Goal: Complete Application Form: Complete application form

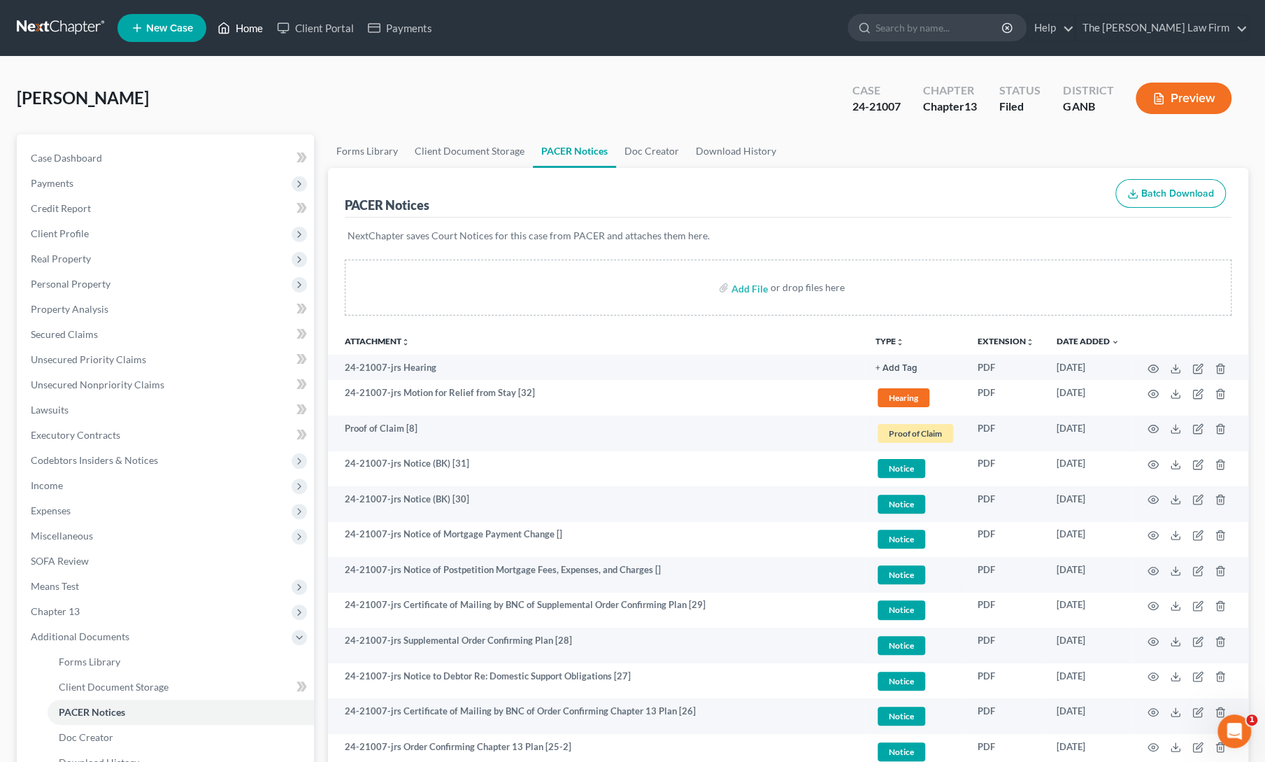
click at [227, 34] on icon at bounding box center [224, 28] width 13 height 17
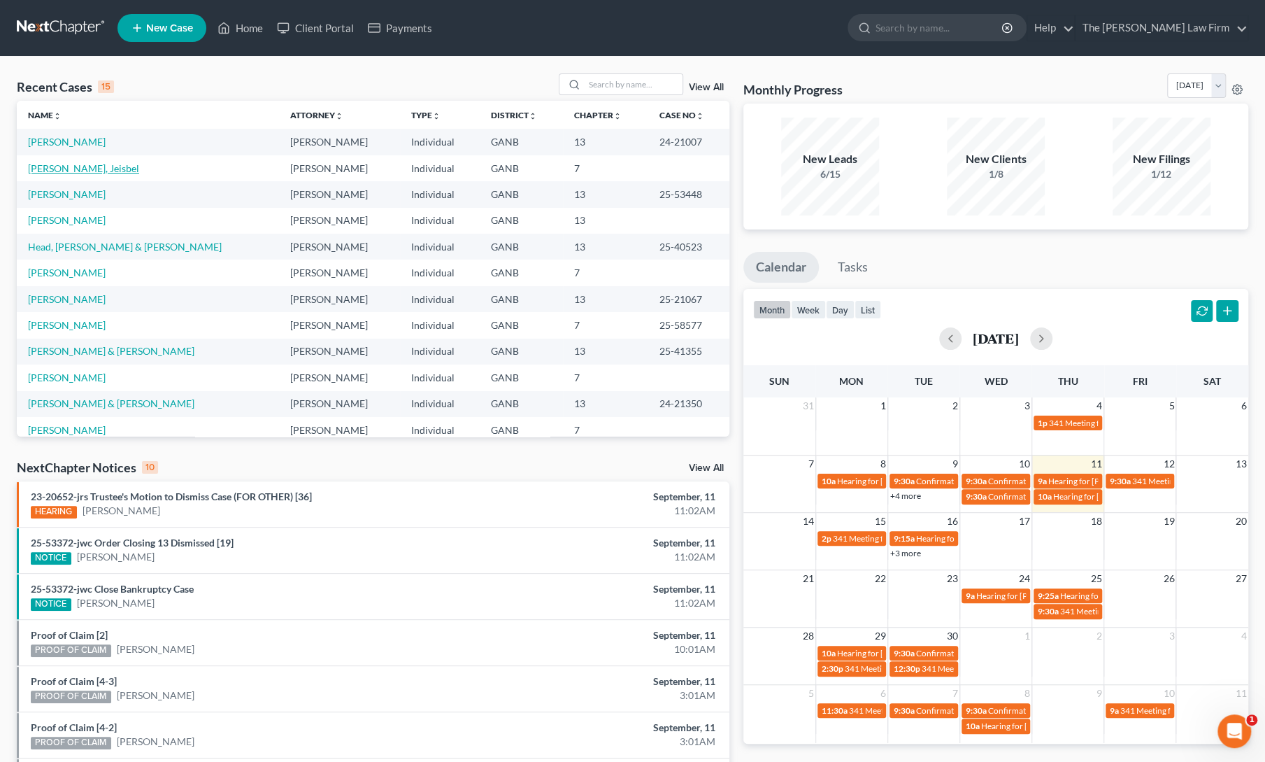
click at [68, 163] on link "[PERSON_NAME], Jeisbel" at bounding box center [83, 168] width 111 height 12
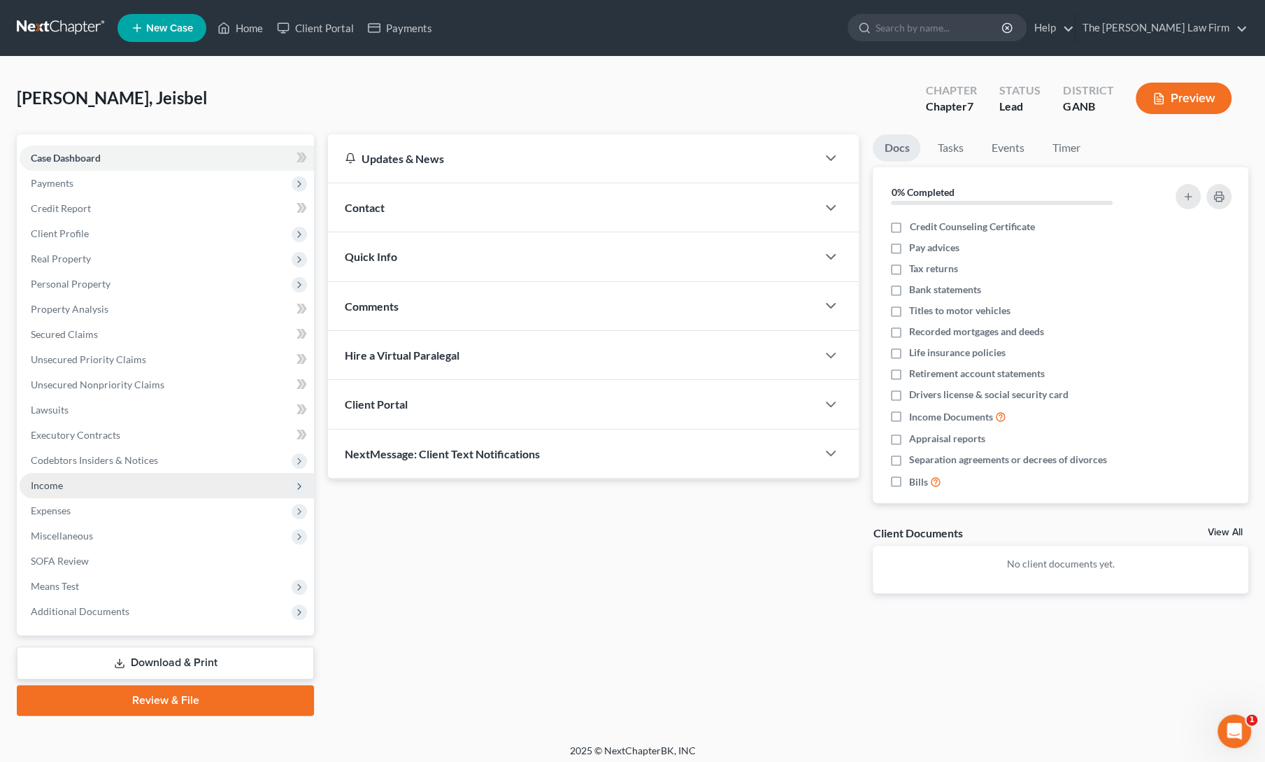
click at [52, 480] on span "Income" at bounding box center [47, 485] width 32 height 12
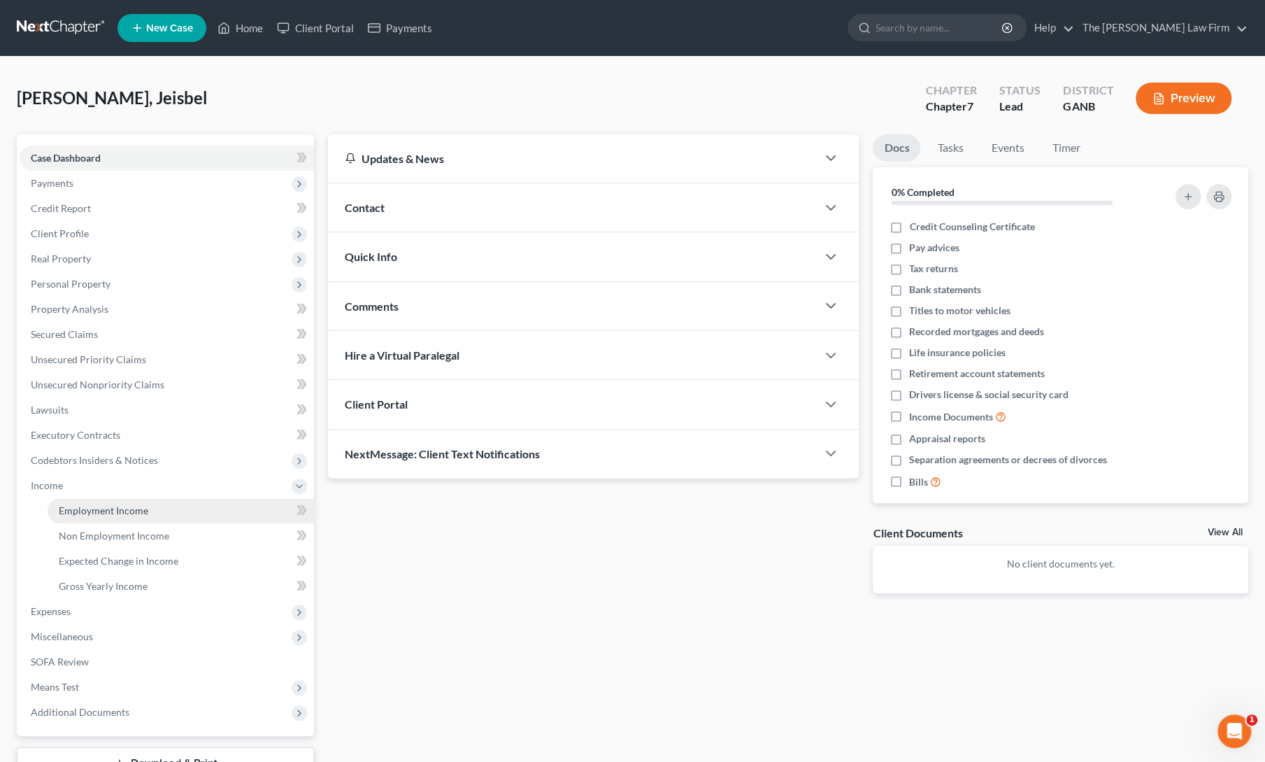
click at [94, 510] on span "Employment Income" at bounding box center [104, 510] width 90 height 12
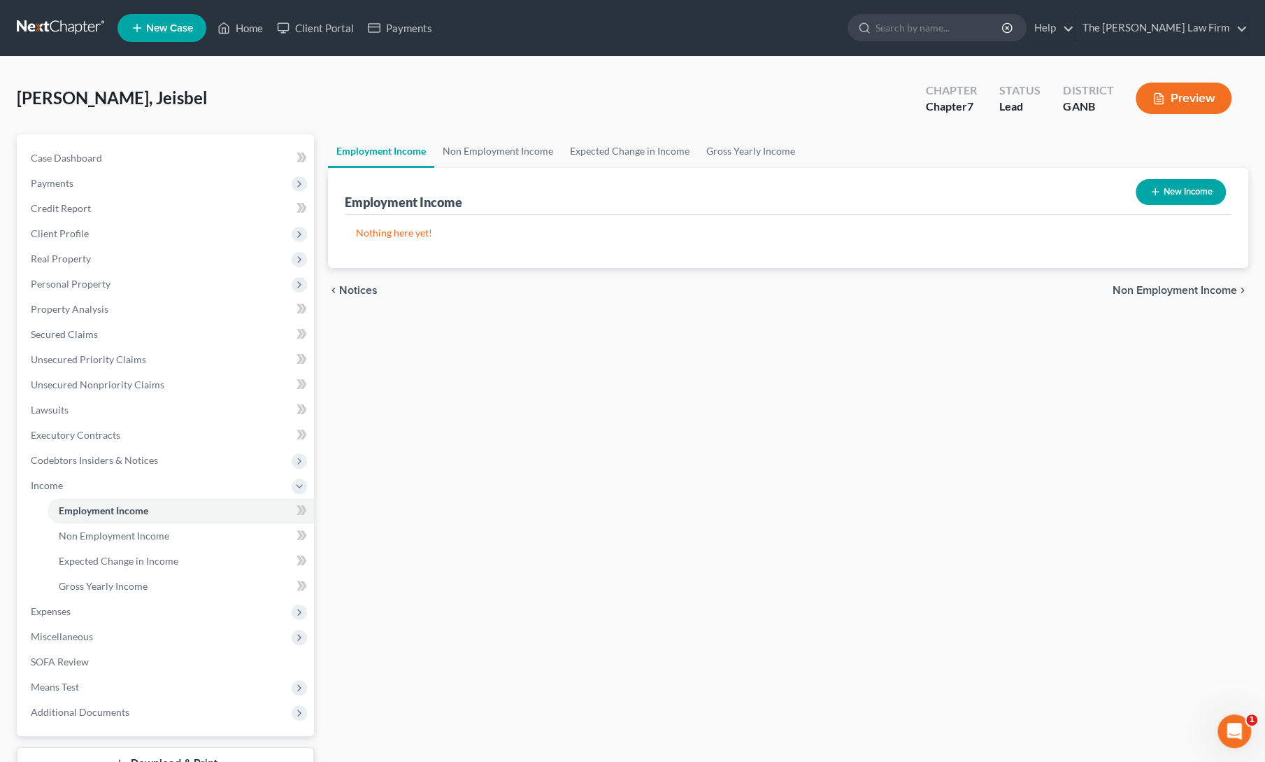
click at [1166, 197] on button "New Income" at bounding box center [1181, 192] width 90 height 26
select select "0"
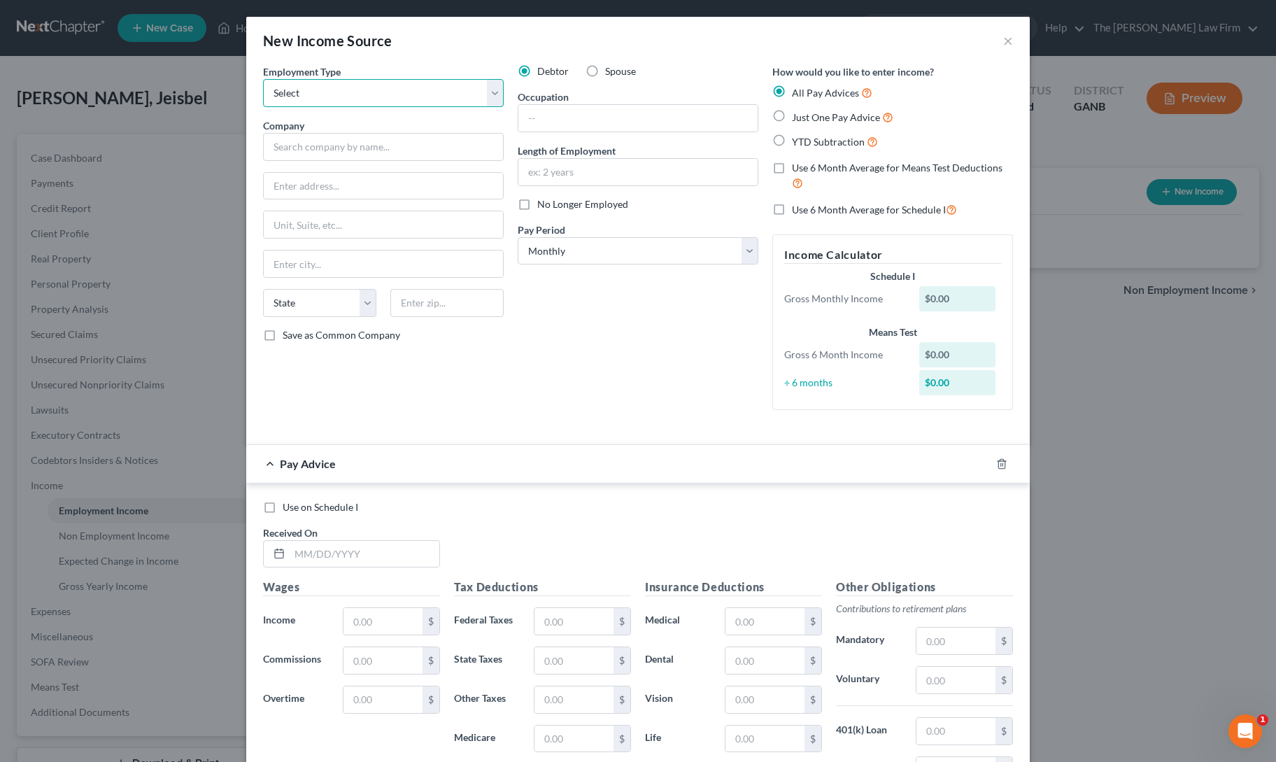
click at [316, 92] on select "Select Full or [DEMOGRAPHIC_DATA] Employment Self Employment" at bounding box center [383, 93] width 241 height 28
select select "0"
click at [263, 79] on select "Select Full or [DEMOGRAPHIC_DATA] Employment Self Employment" at bounding box center [383, 93] width 241 height 28
click at [366, 136] on input "text" at bounding box center [383, 147] width 241 height 28
type input "Wolf Tree Inc"
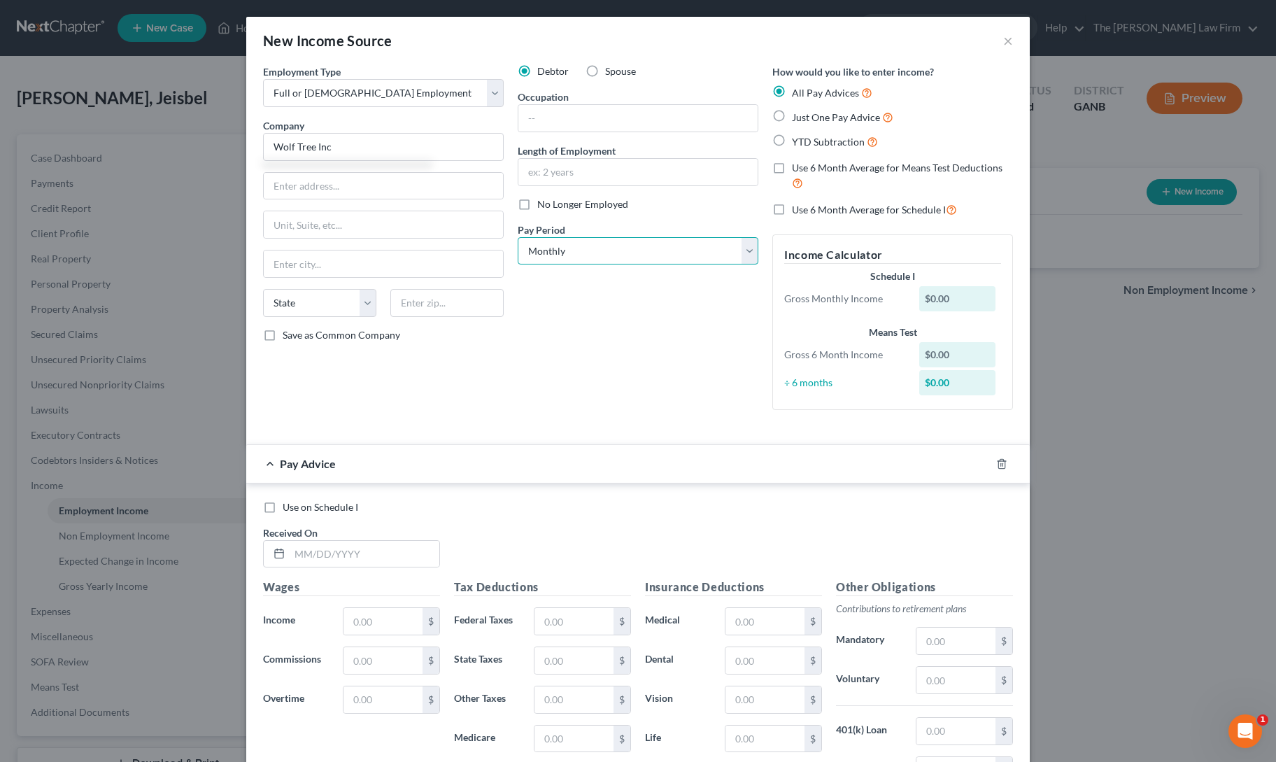
click at [538, 247] on select "Select Monthly Twice Monthly Every Other Week Weekly" at bounding box center [638, 251] width 241 height 28
select select "3"
click at [518, 237] on select "Select Monthly Twice Monthly Every Other Week Weekly" at bounding box center [638, 251] width 241 height 28
click at [792, 140] on label "YTD Subtraction" at bounding box center [835, 142] width 86 height 16
click at [797, 140] on input "YTD Subtraction" at bounding box center [801, 138] width 9 height 9
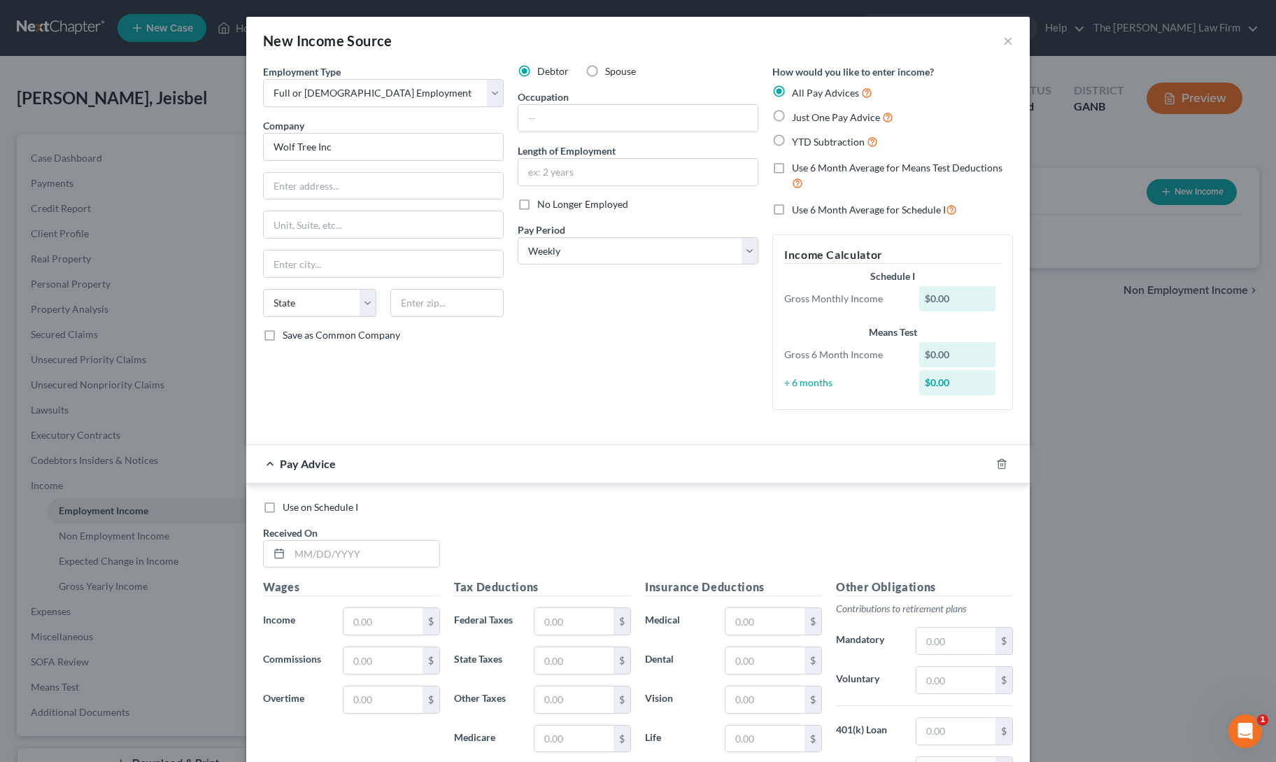
radio input "true"
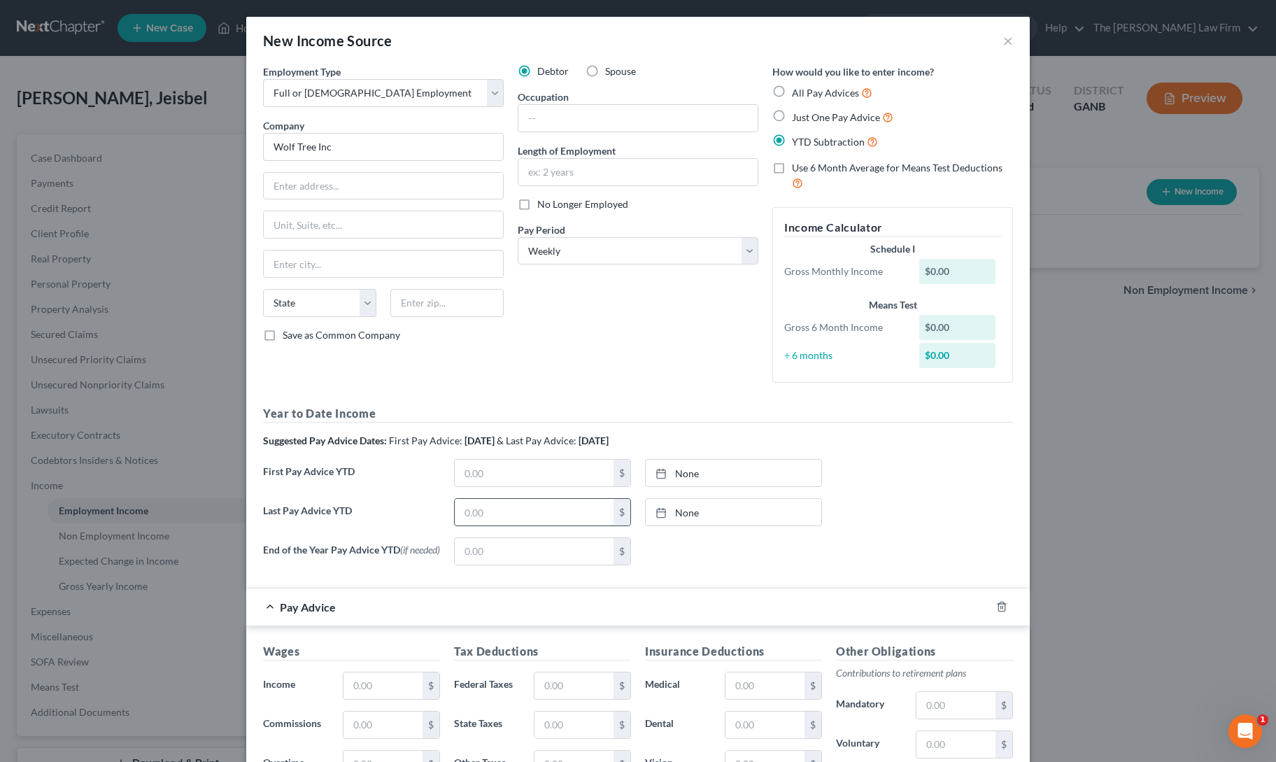
click at [497, 513] on input "text" at bounding box center [534, 512] width 159 height 27
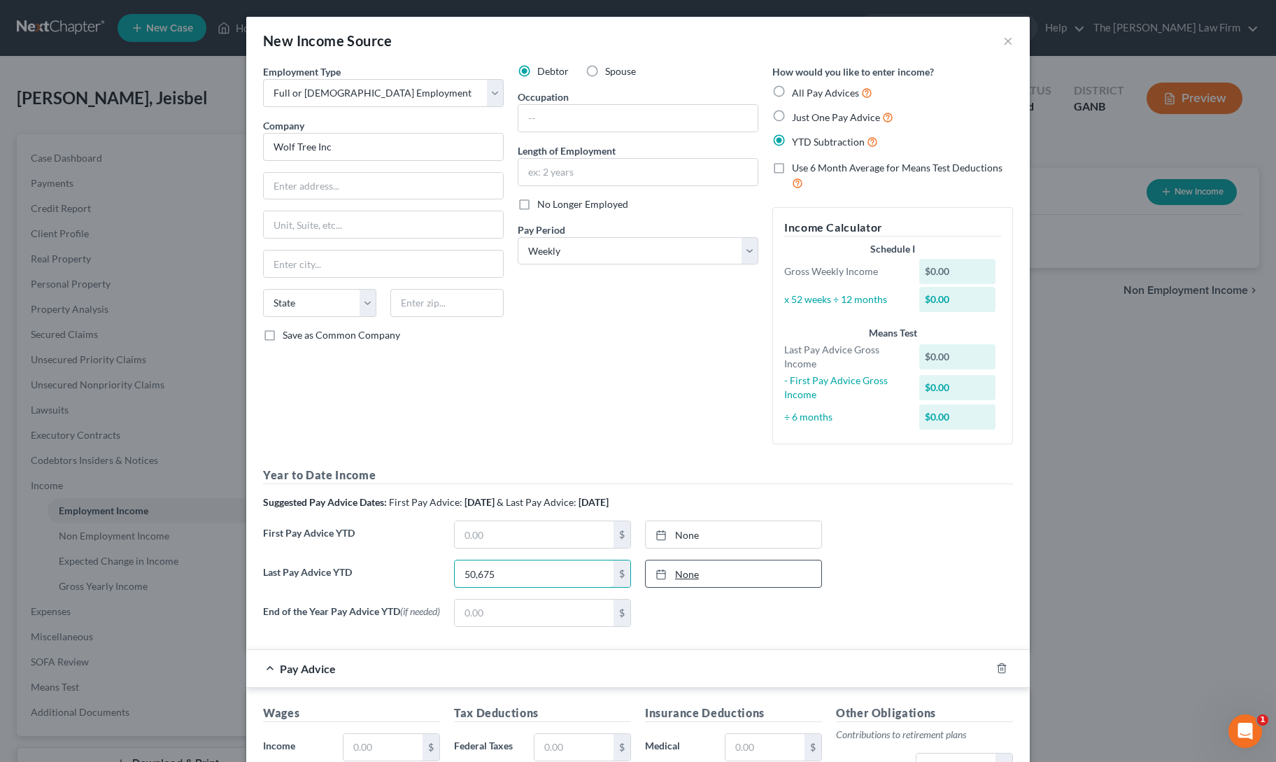
type input "50,675"
click at [726, 575] on link "None" at bounding box center [734, 573] width 176 height 27
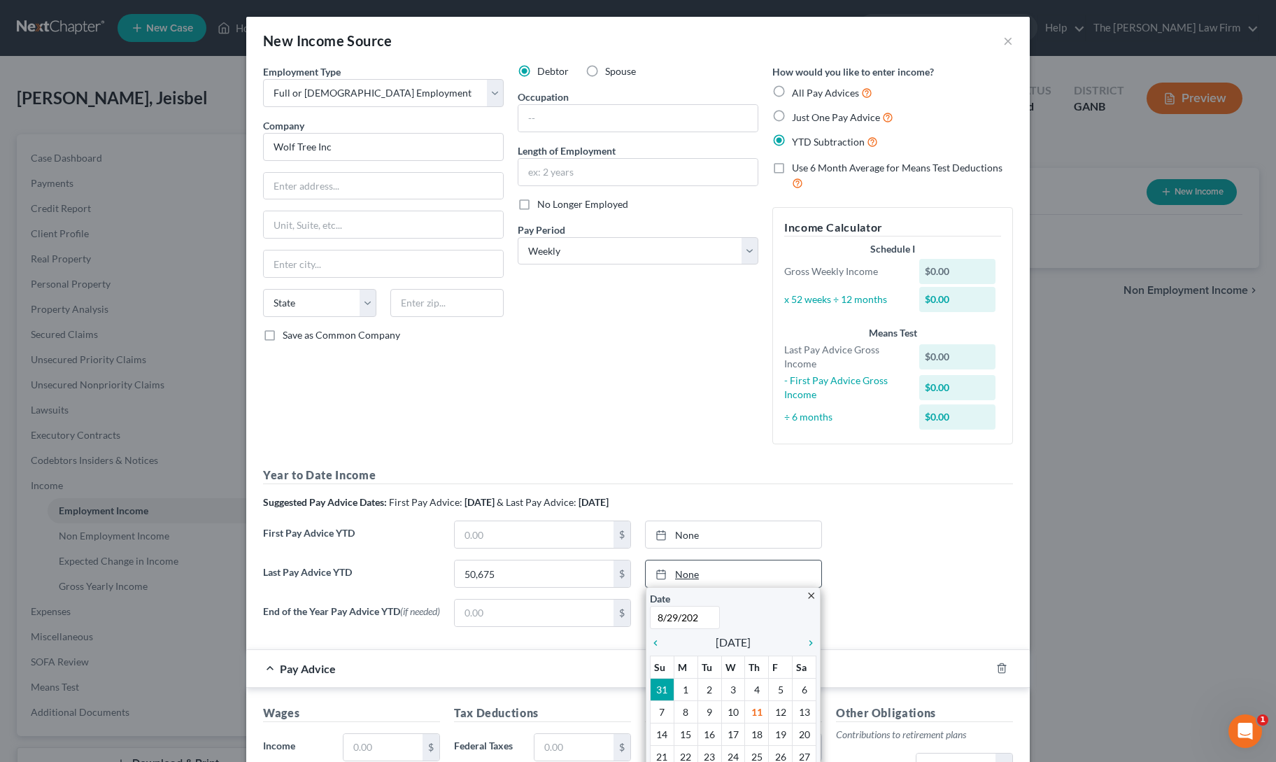
type input "[DATE]"
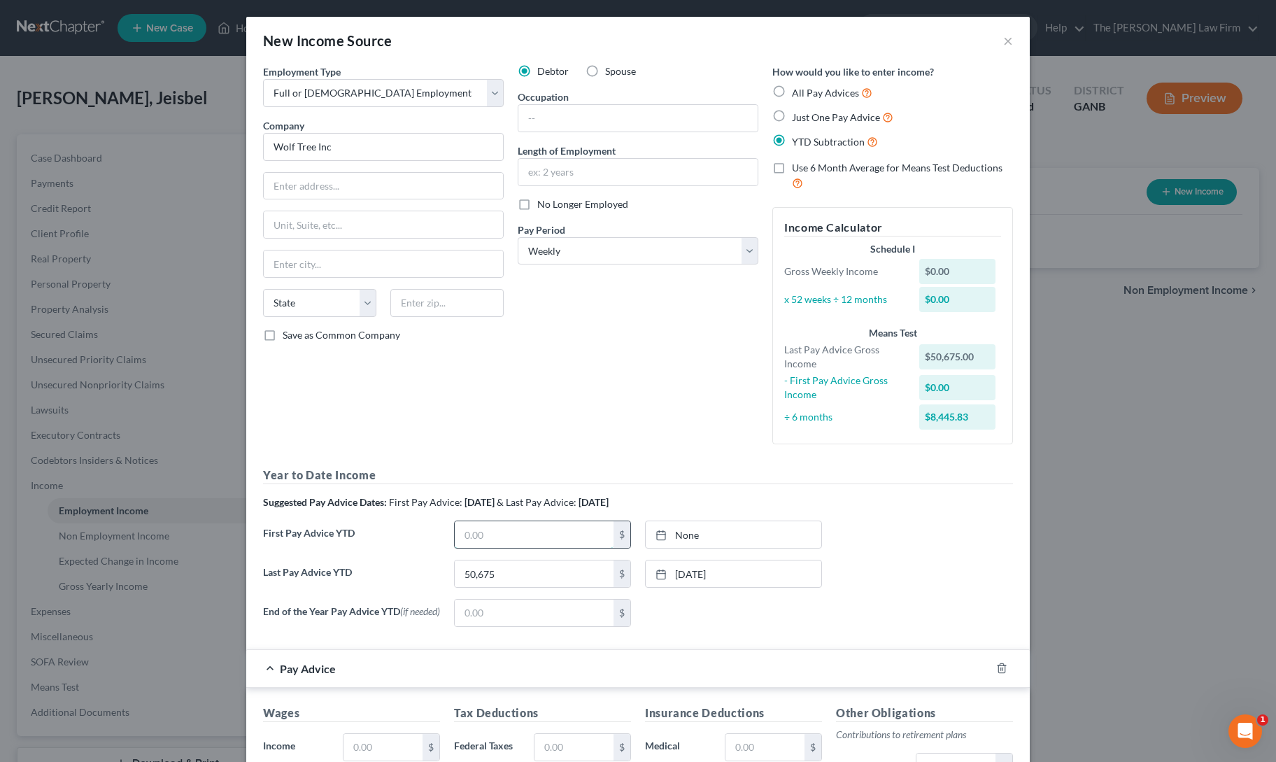
click at [490, 533] on input "text" at bounding box center [534, 534] width 159 height 27
type input "12,375"
click at [727, 541] on link "None" at bounding box center [734, 534] width 176 height 27
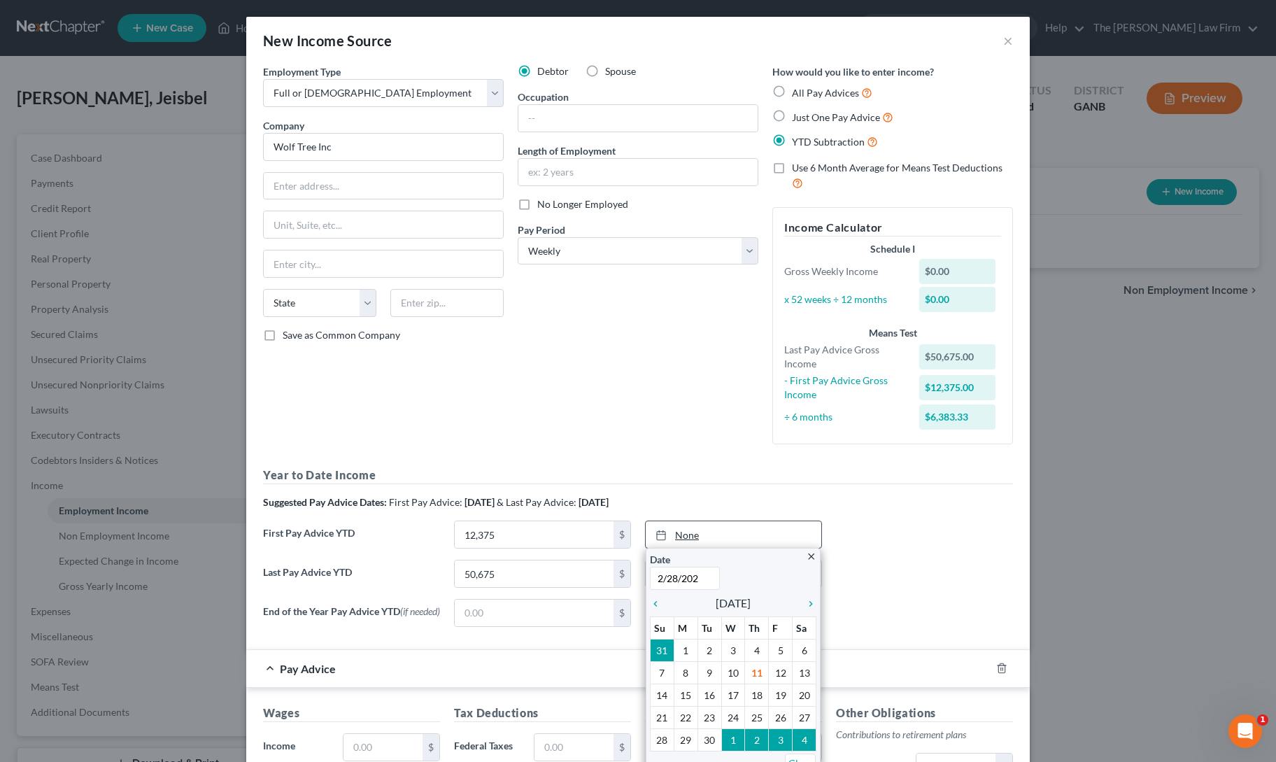
type input "[DATE]"
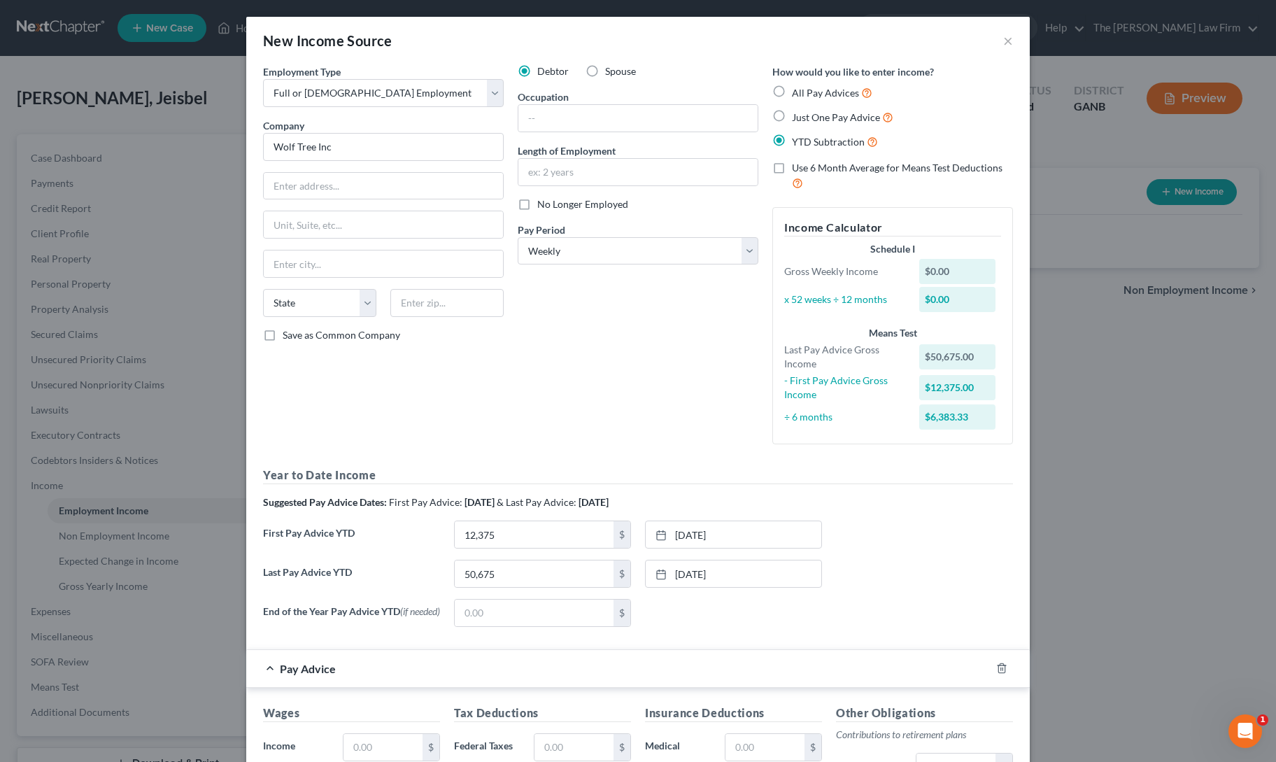
click at [699, 611] on div "None close Date Time chevron_left [DATE] chevron_right Su M Tu W Th F Sa 31 1 2…" at bounding box center [733, 613] width 191 height 28
click at [378, 740] on input "text" at bounding box center [382, 747] width 79 height 27
type input "1,100"
click at [550, 743] on input "text" at bounding box center [573, 747] width 79 height 27
type input "141.75"
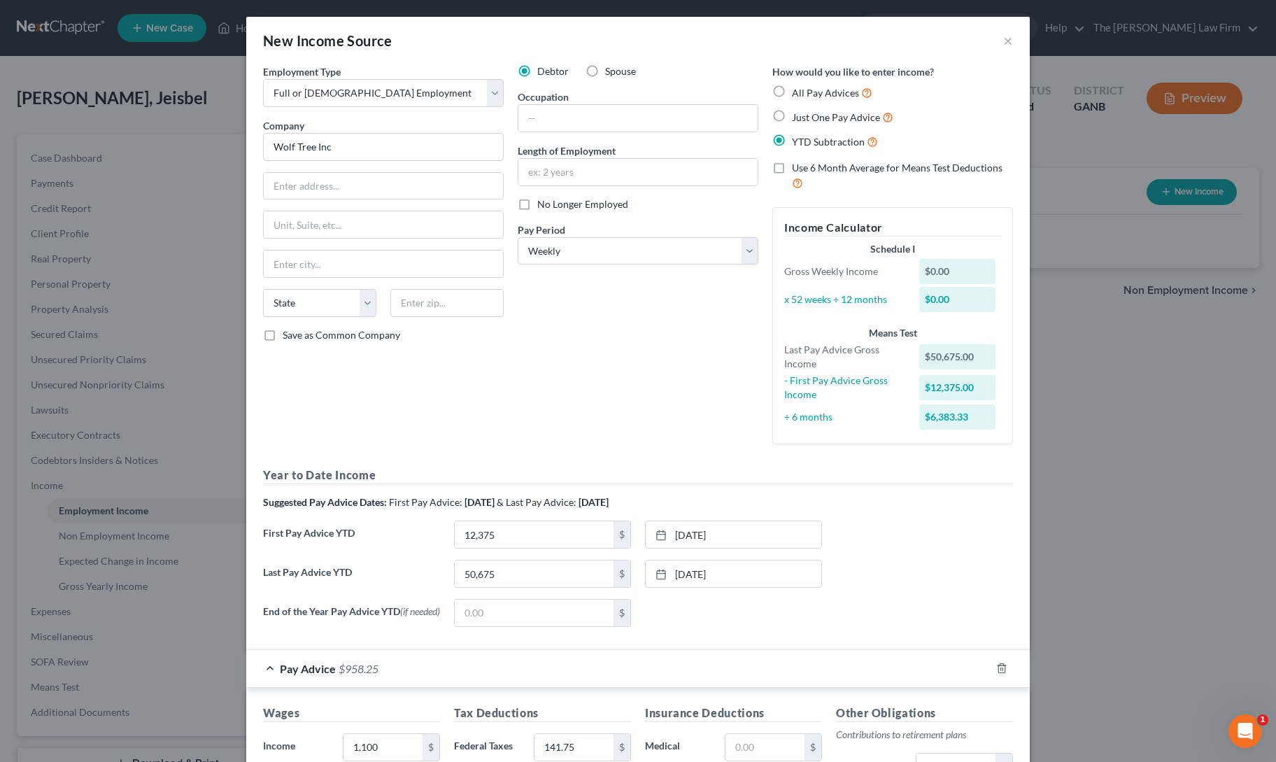
click at [849, 612] on div "End of the Year Pay Advice YTD (if needed) $ None close Date Time chevron_left …" at bounding box center [638, 618] width 764 height 39
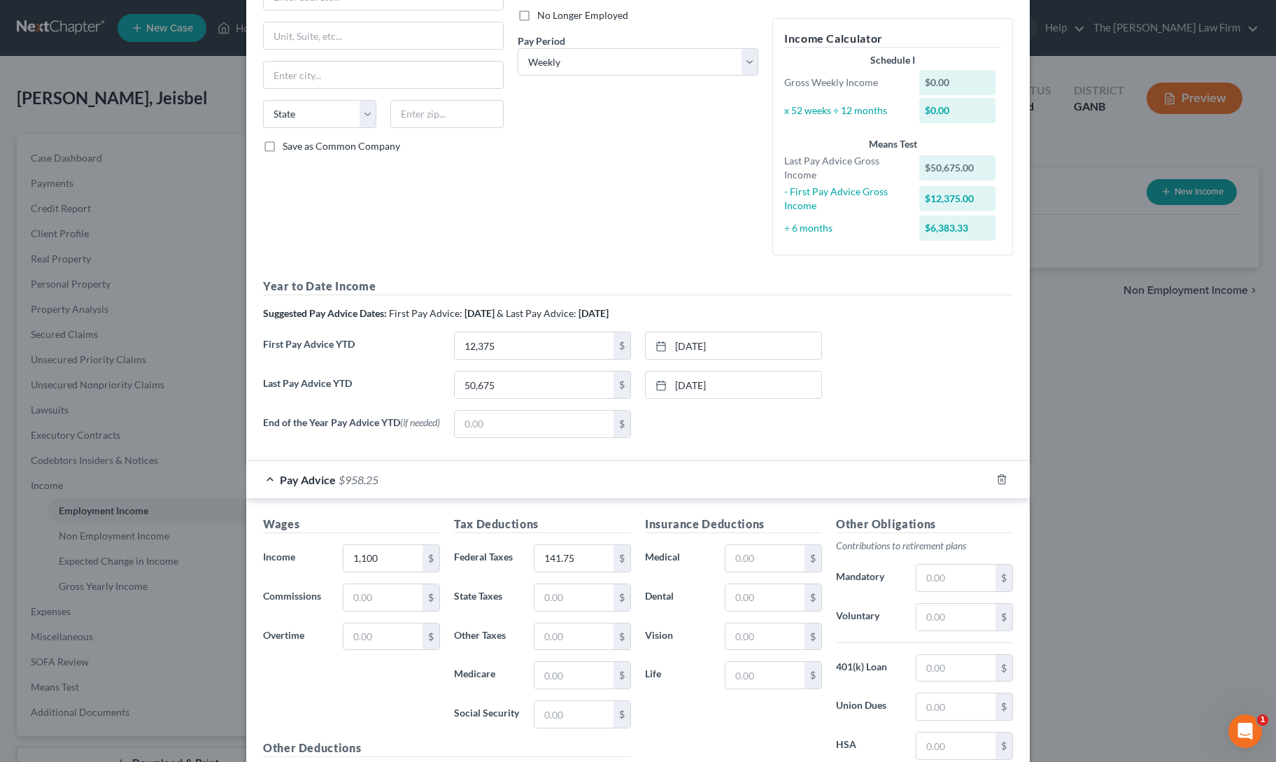
scroll to position [189, 0]
drag, startPoint x: 686, startPoint y: 693, endPoint x: 669, endPoint y: 555, distance: 138.8
click at [669, 555] on label "Medical" at bounding box center [678, 558] width 80 height 28
click at [772, 559] on input "text" at bounding box center [764, 558] width 79 height 27
type input "52"
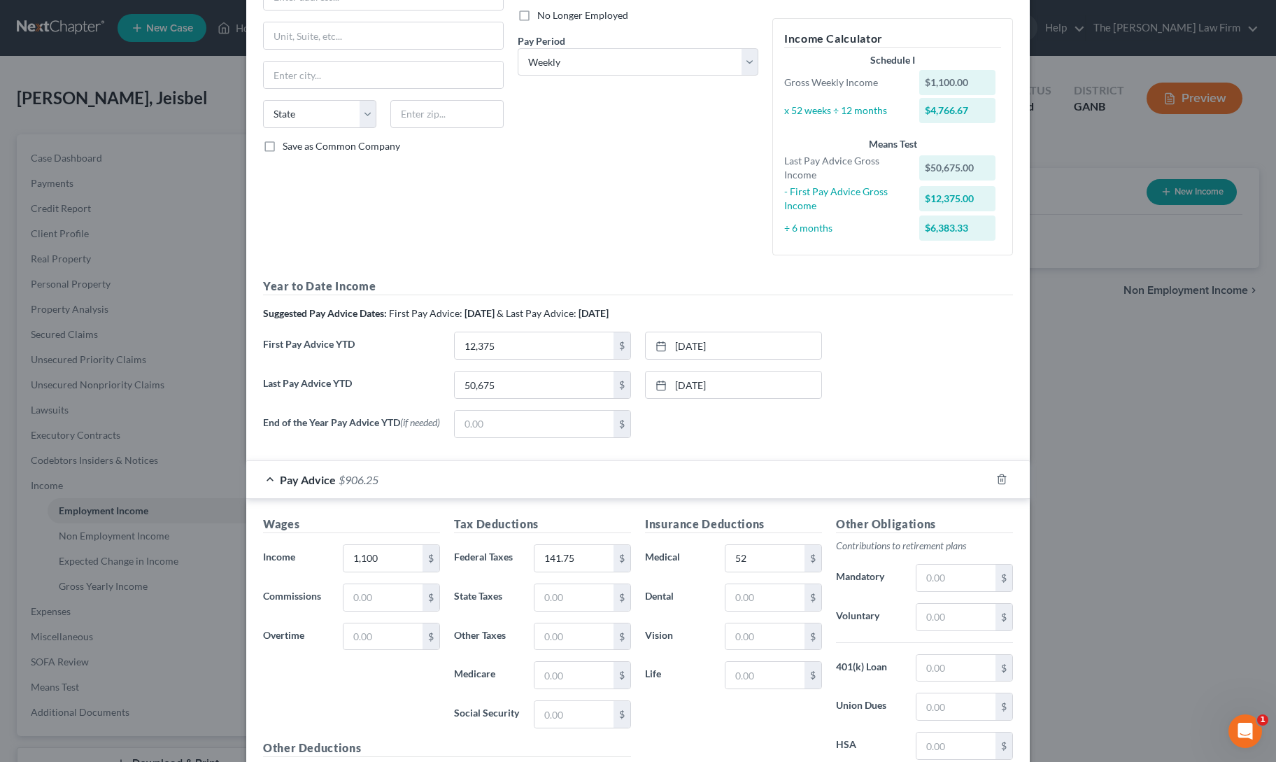
click at [739, 731] on div "Insurance Deductions Medical 52 $ Dental $ Vision $ Life $" at bounding box center [733, 662] width 191 height 294
click at [940, 619] on input "text" at bounding box center [955, 617] width 79 height 27
type input "33"
click at [769, 702] on div "Insurance Deductions Medical 52 $ Dental $ Vision $ Life $" at bounding box center [733, 662] width 191 height 294
click at [725, 712] on div "Insurance Deductions Medical 52 $ Dental $ Vision $ Life $" at bounding box center [733, 662] width 191 height 294
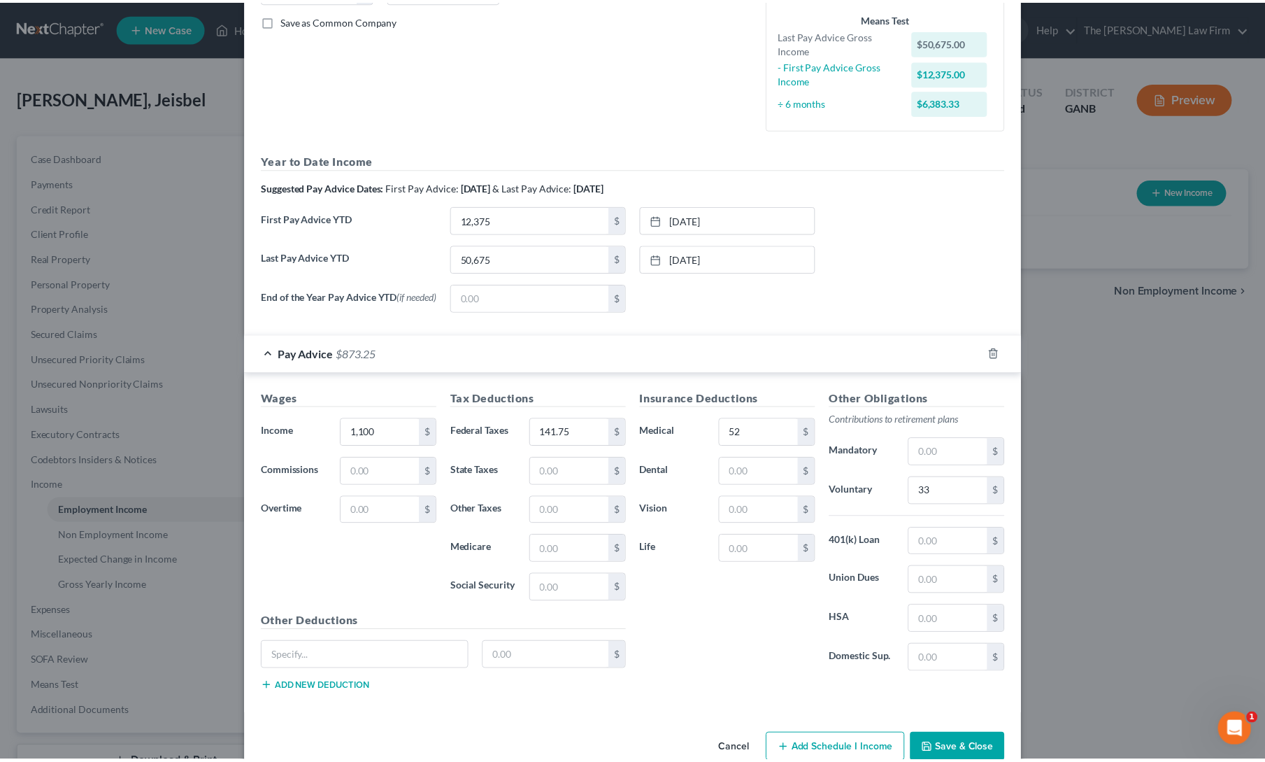
scroll to position [341, 0]
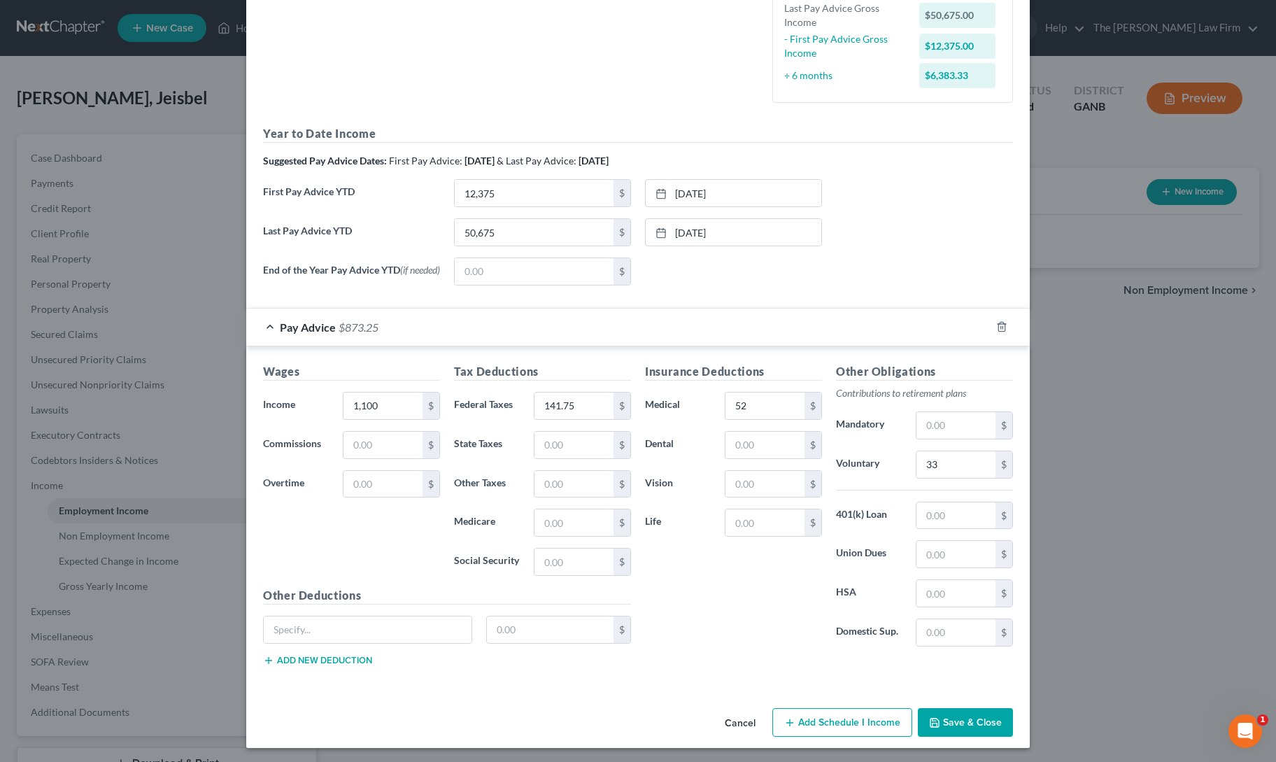
click at [953, 720] on button "Save & Close" at bounding box center [965, 722] width 95 height 29
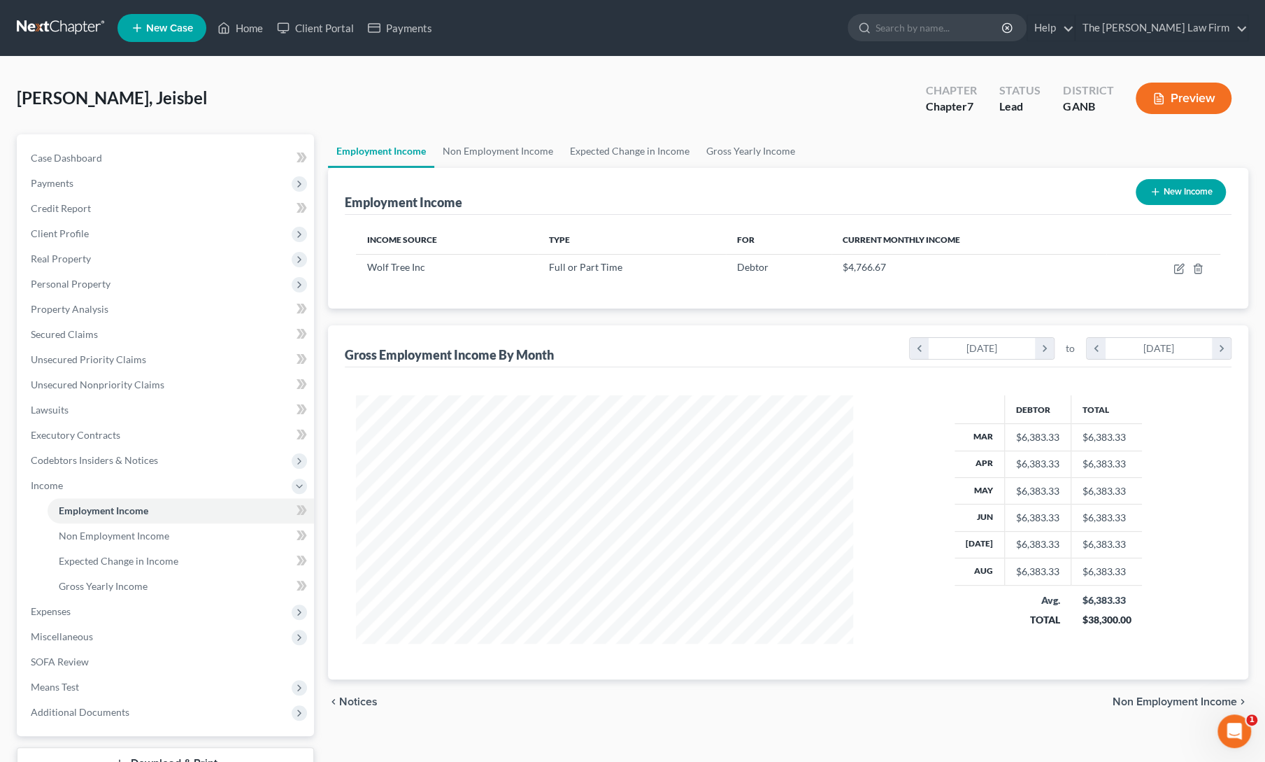
scroll to position [249, 520]
click at [62, 285] on span "Personal Property" at bounding box center [71, 284] width 80 height 12
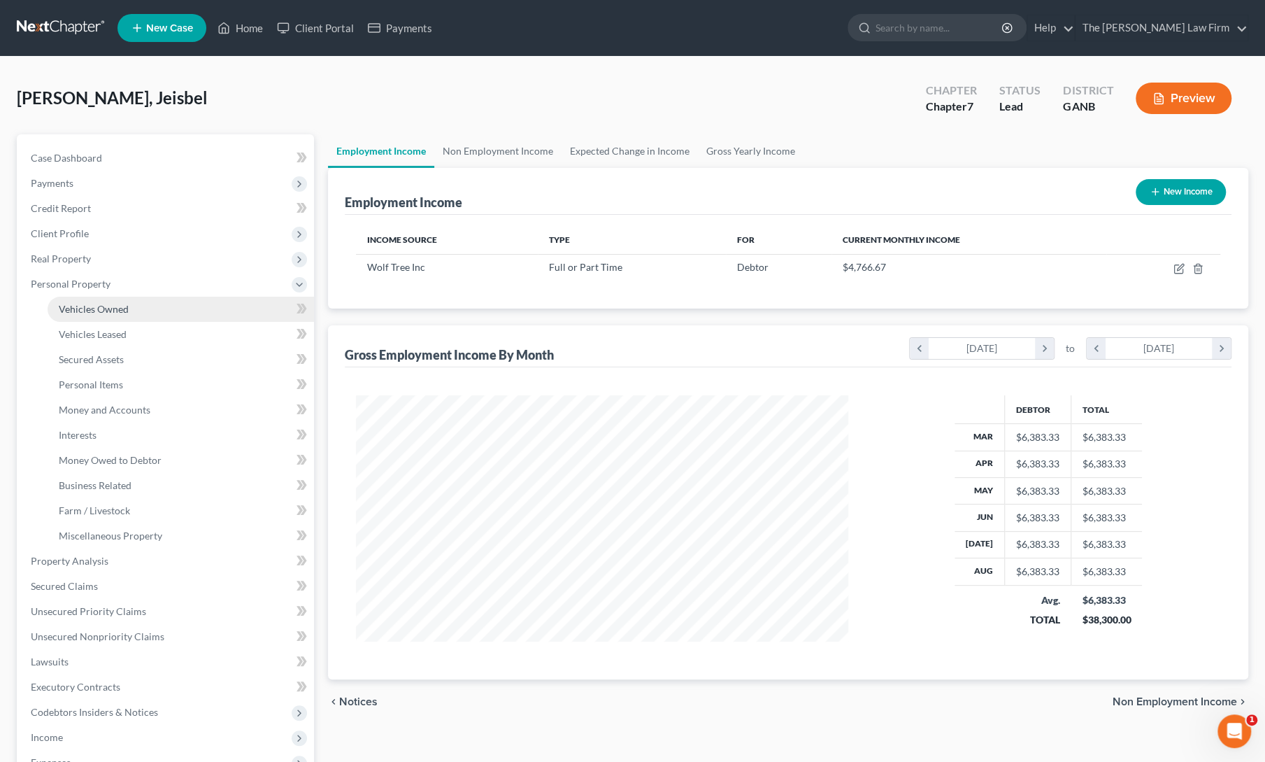
click at [80, 304] on span "Vehicles Owned" at bounding box center [94, 309] width 70 height 12
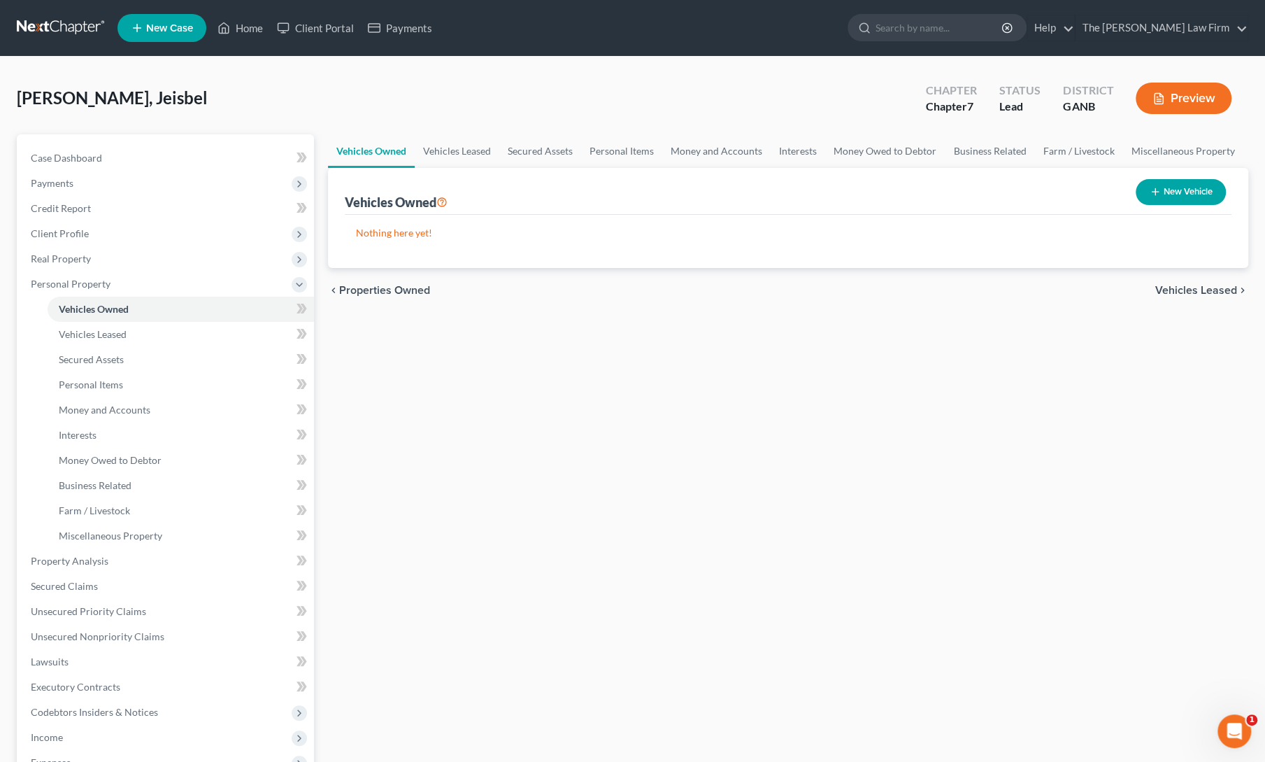
click at [1173, 192] on button "New Vehicle" at bounding box center [1181, 192] width 90 height 26
select select "0"
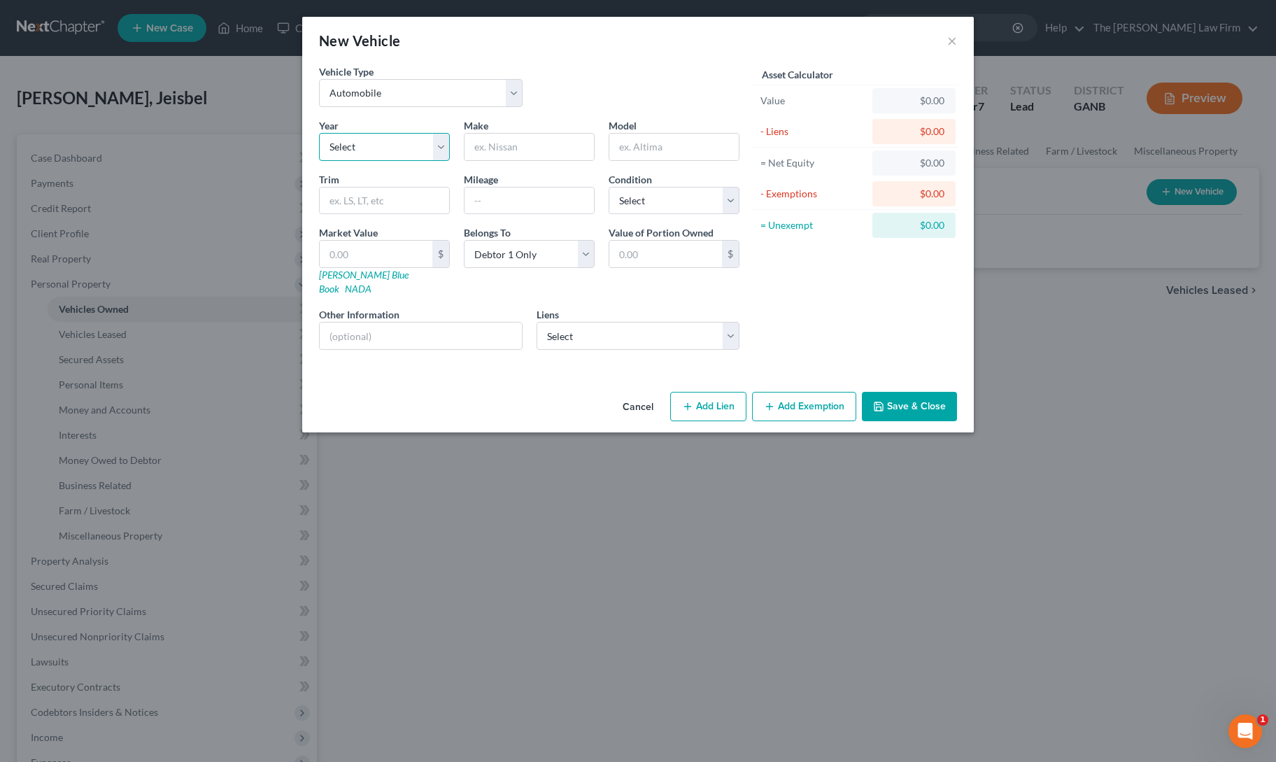
click at [376, 146] on select "Select 2026 2025 2024 2023 2022 2021 2020 2019 2018 2017 2016 2015 2014 2013 20…" at bounding box center [384, 147] width 131 height 28
select select "2"
click at [319, 133] on select "Select 2026 2025 2024 2023 2022 2021 2020 2019 2018 2017 2016 2015 2014 2013 20…" at bounding box center [384, 147] width 131 height 28
click at [509, 153] on input "text" at bounding box center [528, 147] width 129 height 27
type input "tbd"
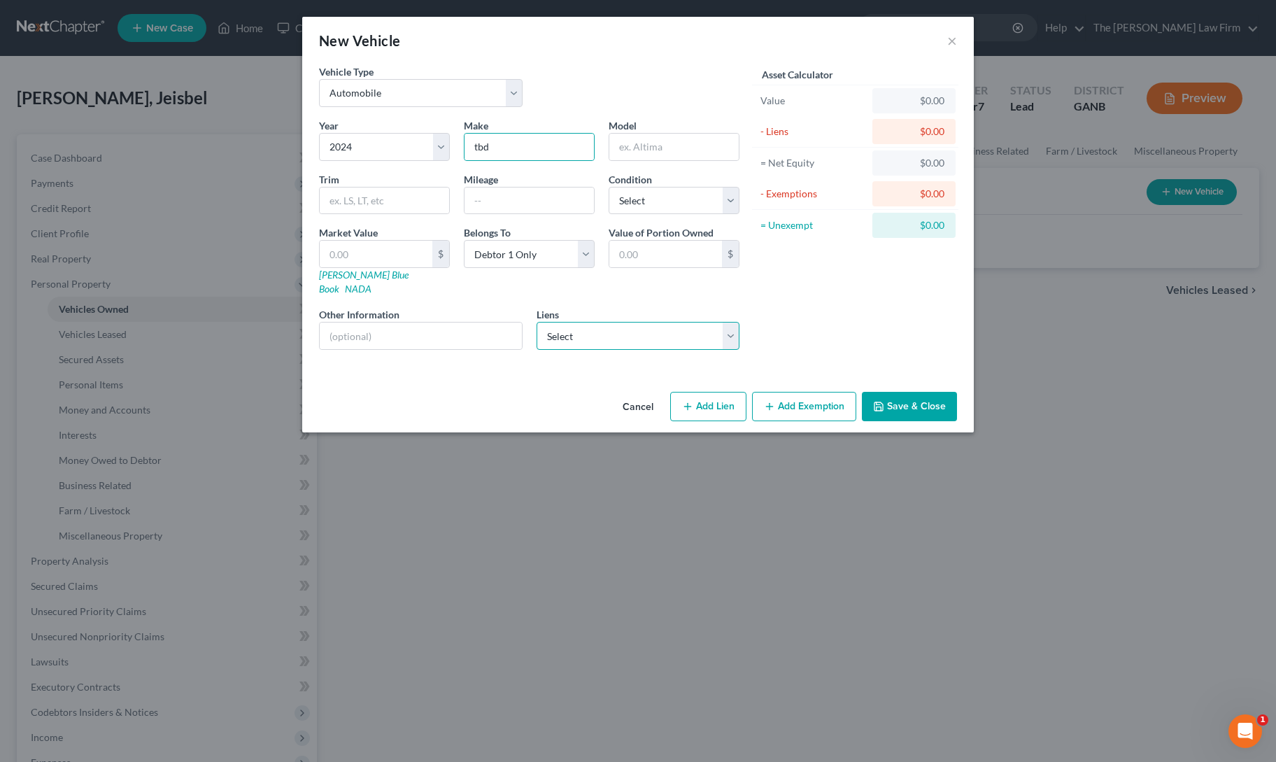
click at [583, 322] on select "Select Credit Acceptance Corp - $3,985.00" at bounding box center [638, 336] width 204 height 28
select select "23"
select select "0"
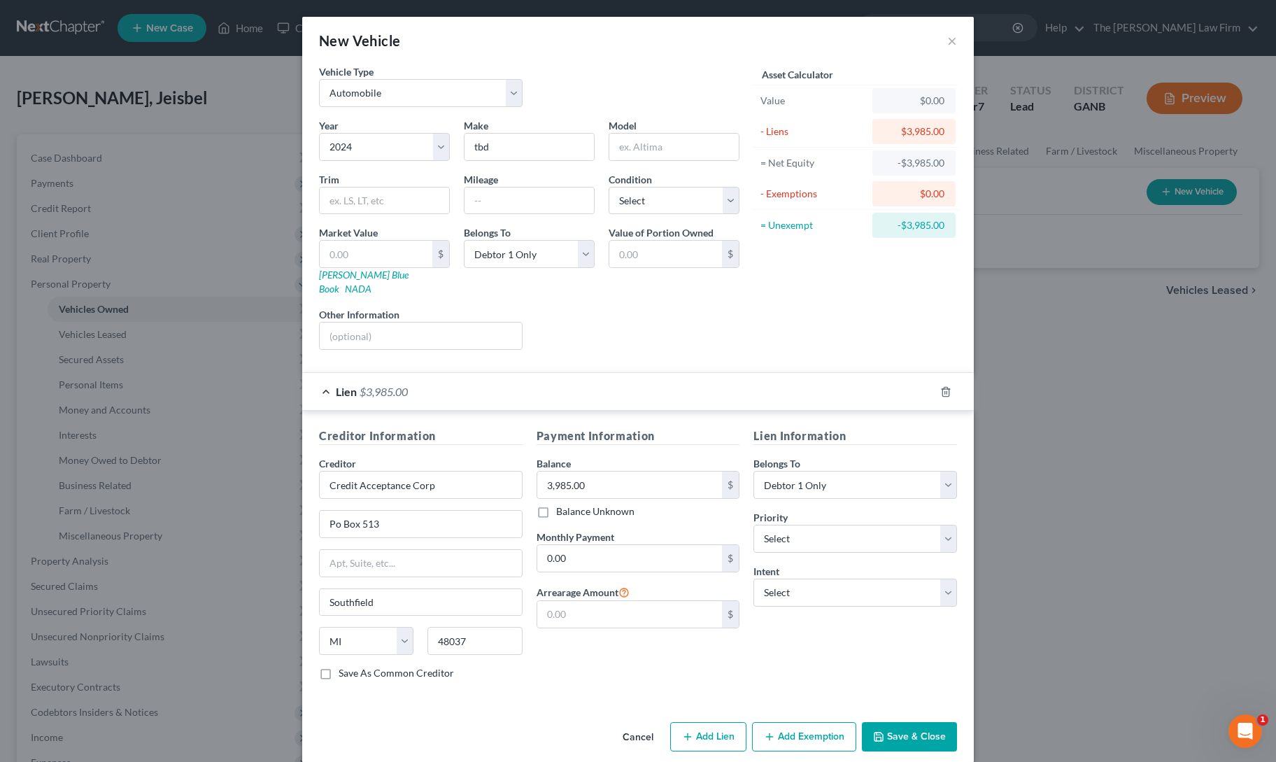
click at [913, 725] on button "Save & Close" at bounding box center [909, 736] width 95 height 29
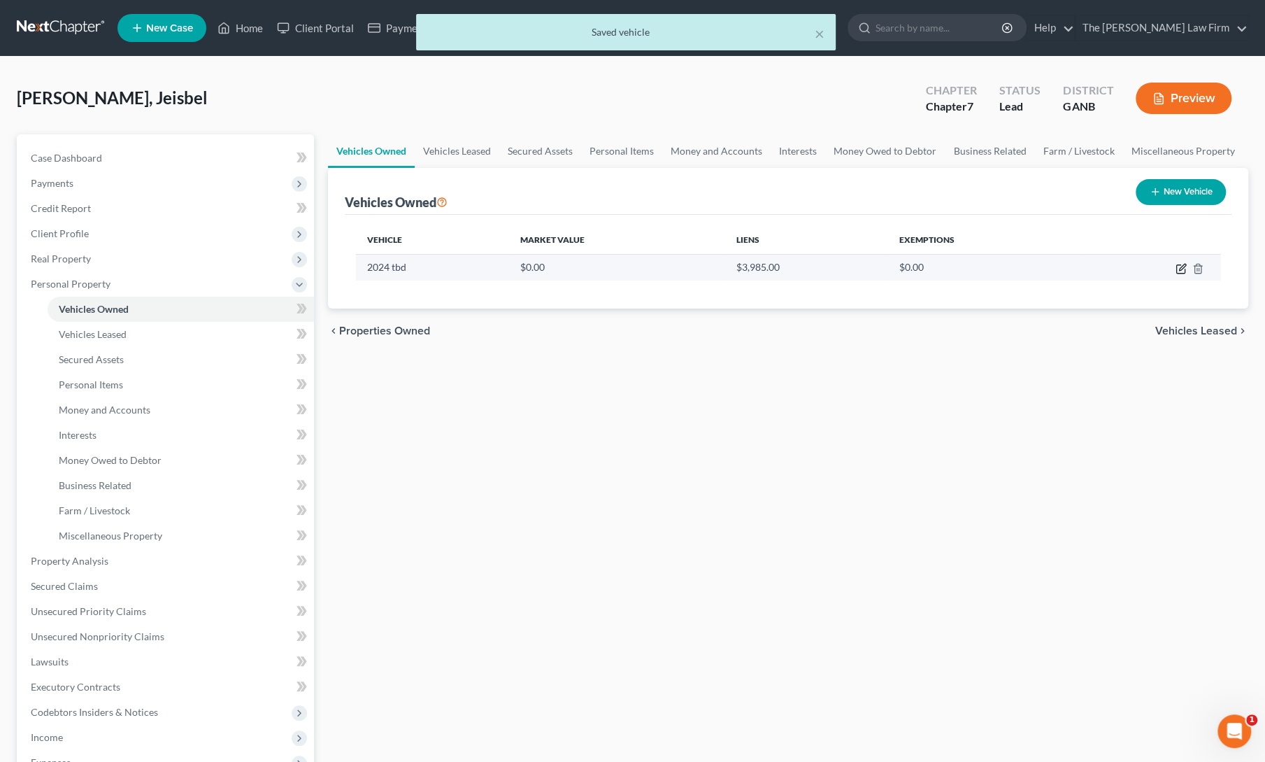
click at [1183, 266] on icon "button" at bounding box center [1182, 267] width 6 height 6
select select "0"
select select "2"
select select "0"
select select "23"
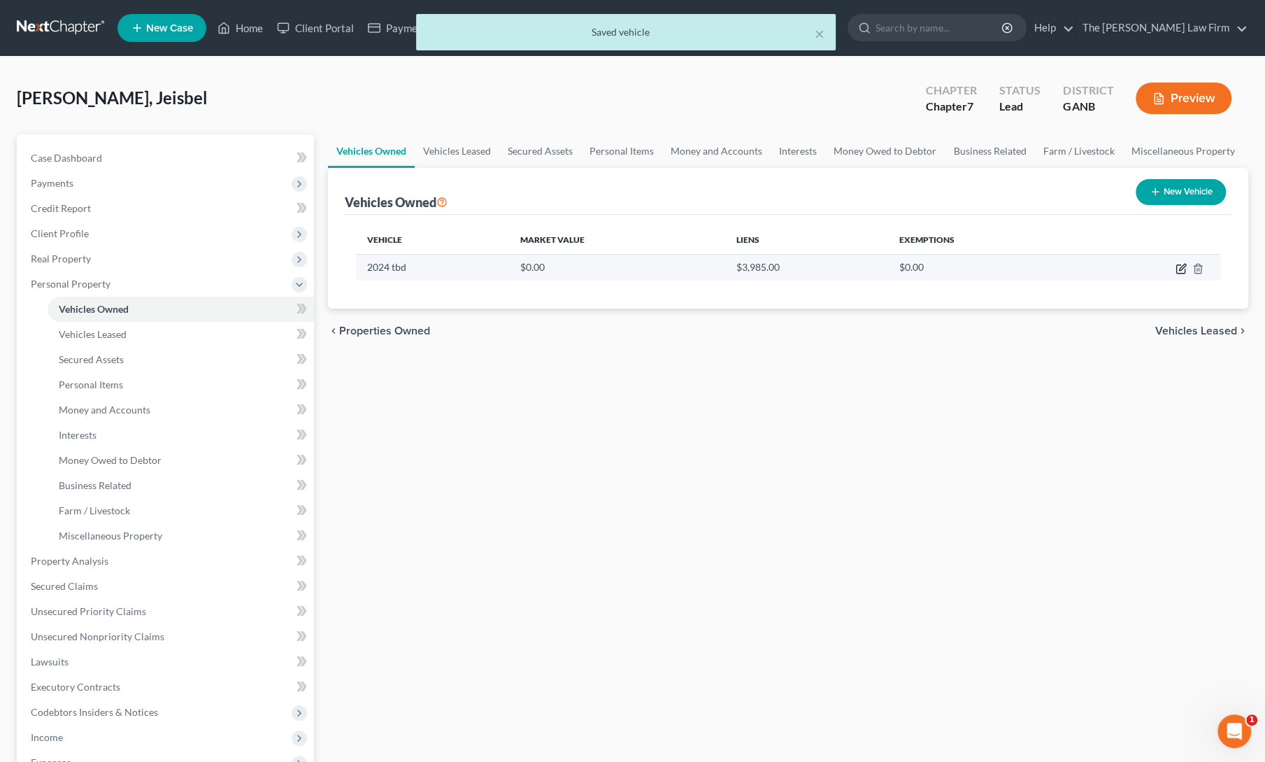
select select "0"
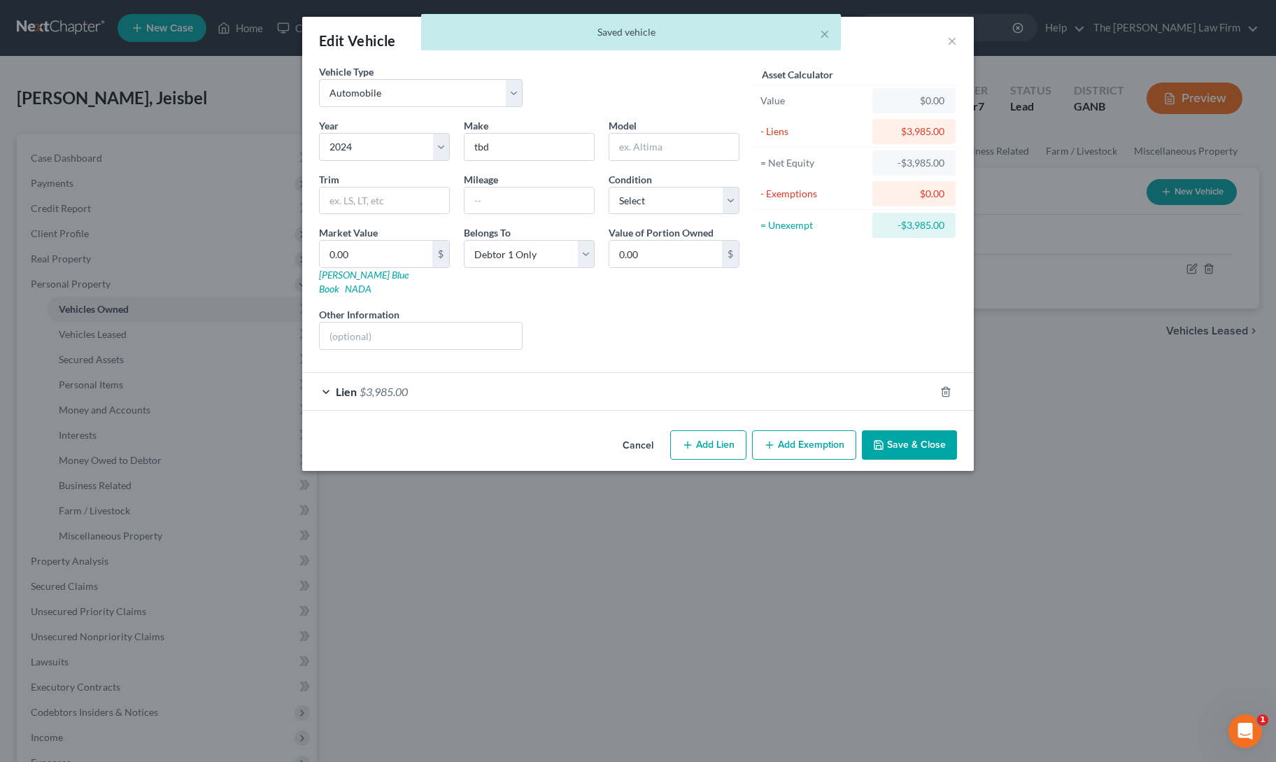
click at [323, 375] on div "Lien $3,985.00" at bounding box center [618, 391] width 632 height 37
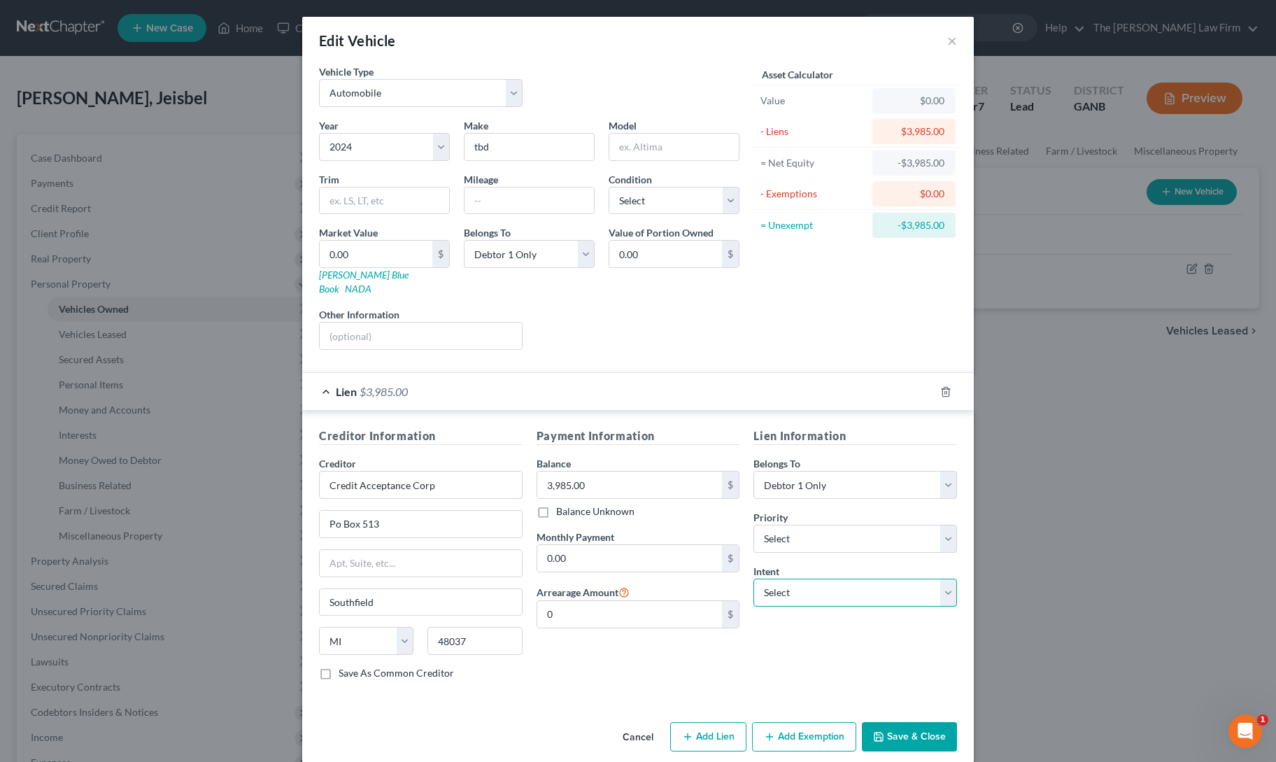
click at [793, 580] on select "Select Surrender Redeem Reaffirm Avoid Other" at bounding box center [855, 592] width 204 height 28
select select "2"
click at [753, 578] on select "Select Surrender Redeem Reaffirm Avoid Other" at bounding box center [855, 592] width 204 height 28
click at [857, 653] on div "Lien Information Belongs To * Select Debtor 1 Only Debtor 2 Only Debtor 1 And D…" at bounding box center [855, 559] width 218 height 264
click at [901, 722] on button "Save & Close" at bounding box center [909, 736] width 95 height 29
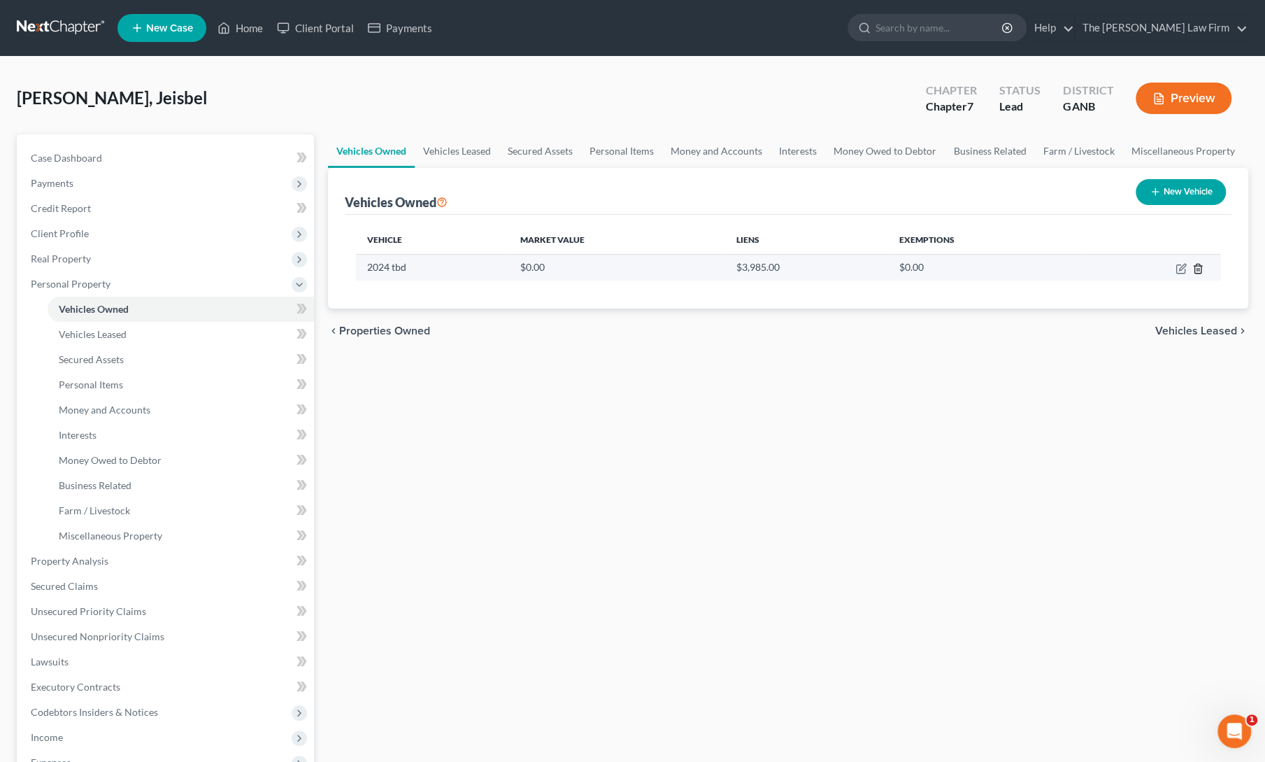
click at [1199, 269] on line "button" at bounding box center [1199, 269] width 0 height 3
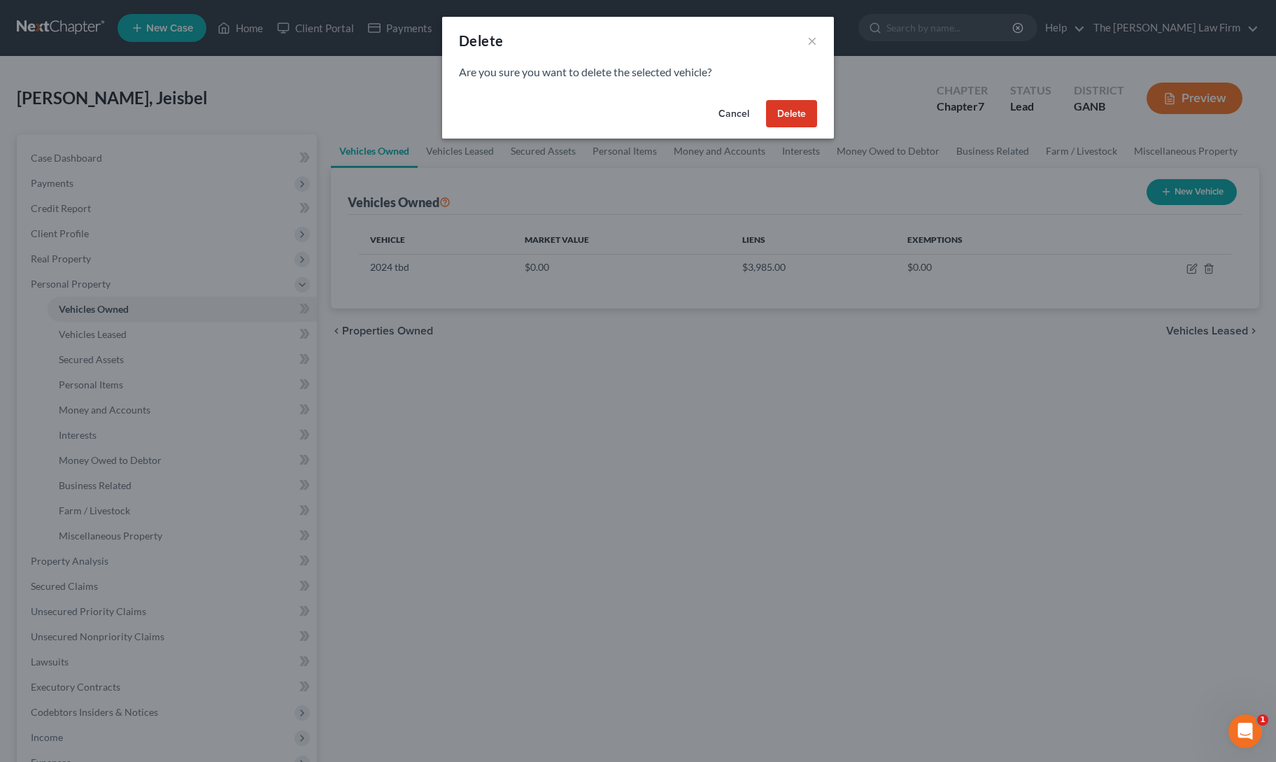
click at [781, 105] on button "Delete" at bounding box center [791, 114] width 51 height 28
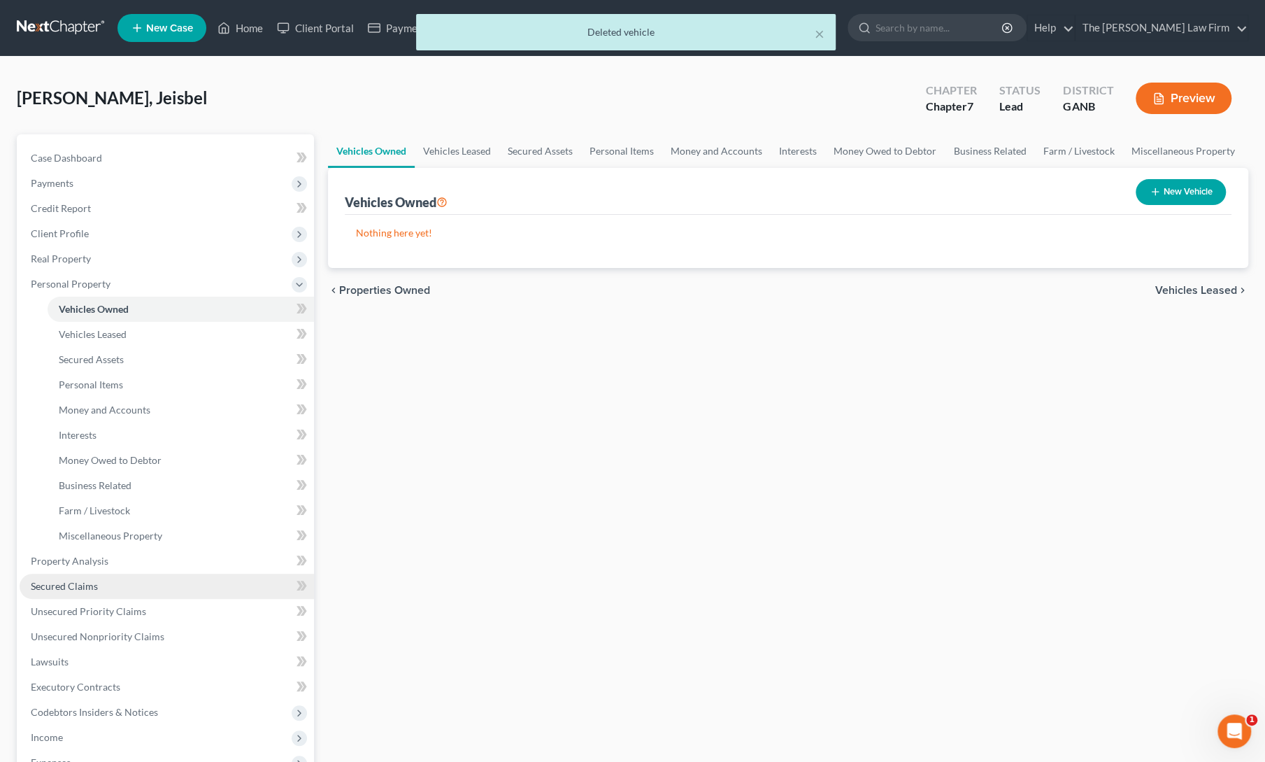
click at [83, 591] on span "Secured Claims" at bounding box center [64, 586] width 67 height 12
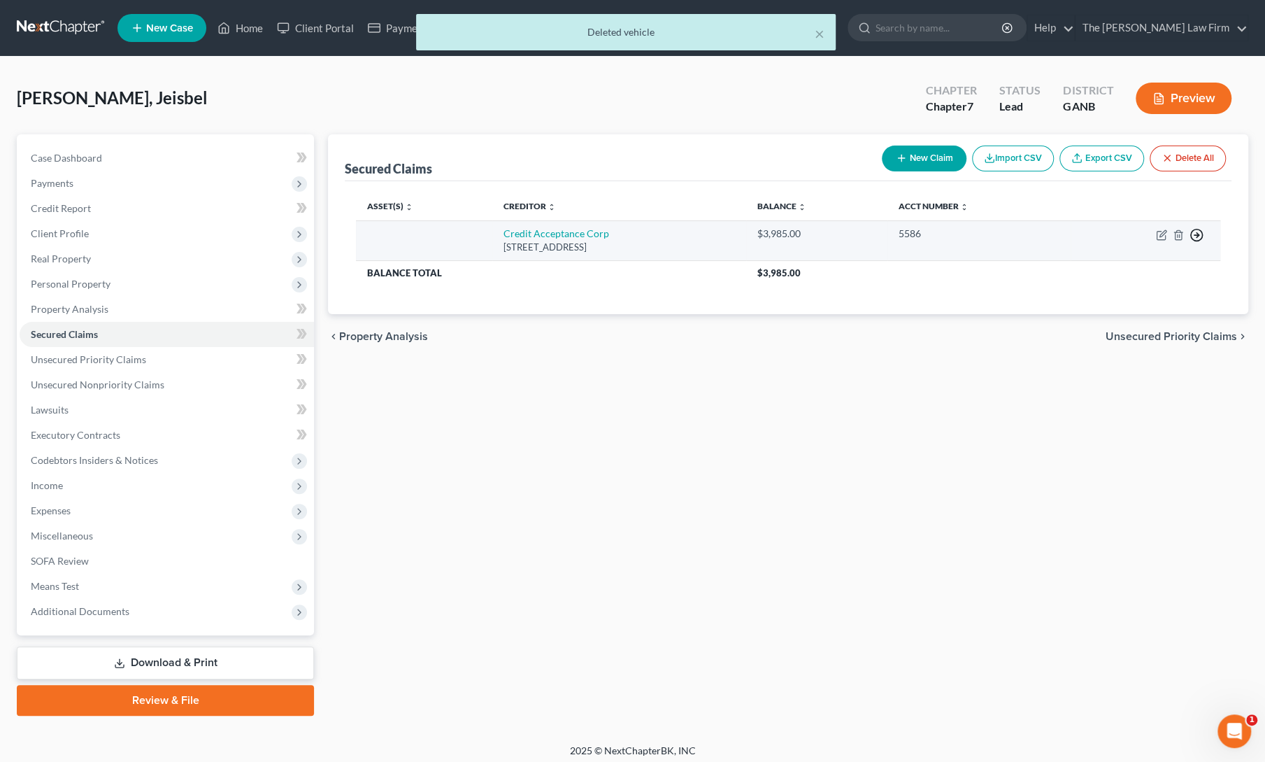
click at [1197, 237] on icon "button" at bounding box center [1197, 235] width 14 height 14
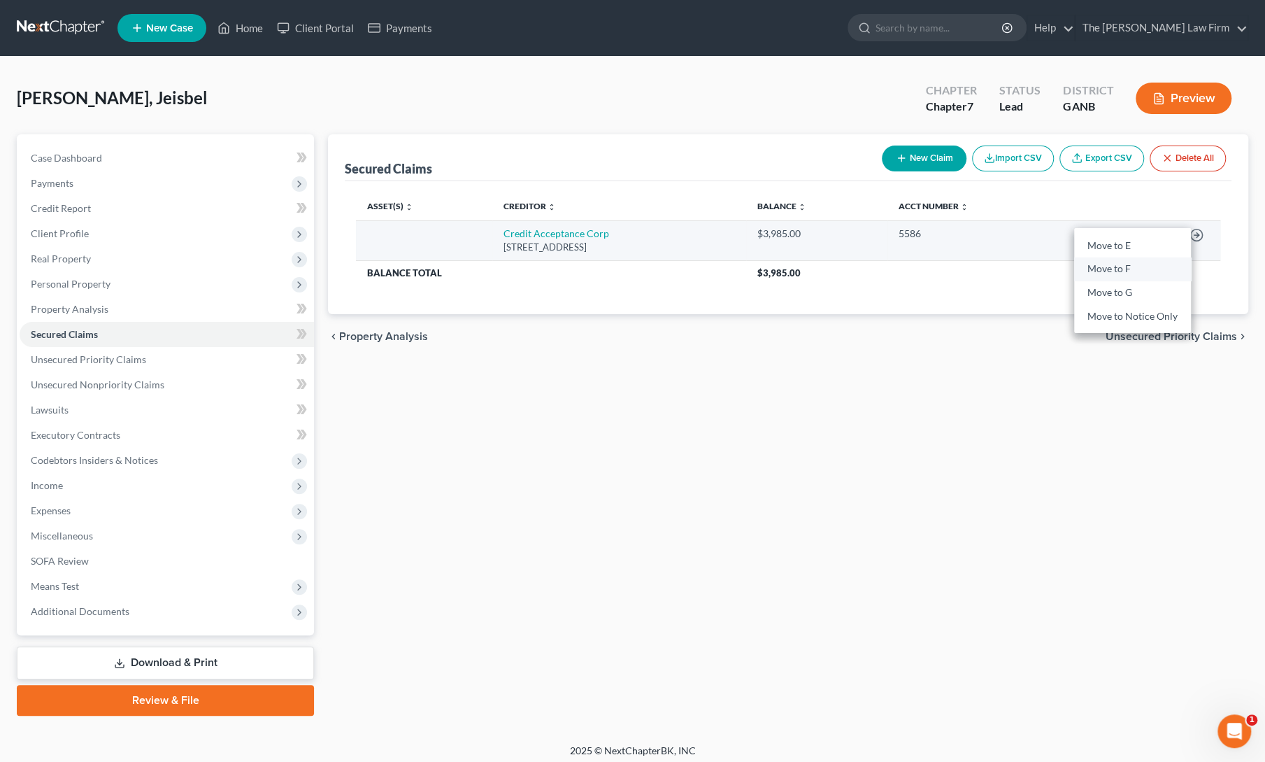
click at [1129, 273] on link "Move to F" at bounding box center [1132, 269] width 117 height 24
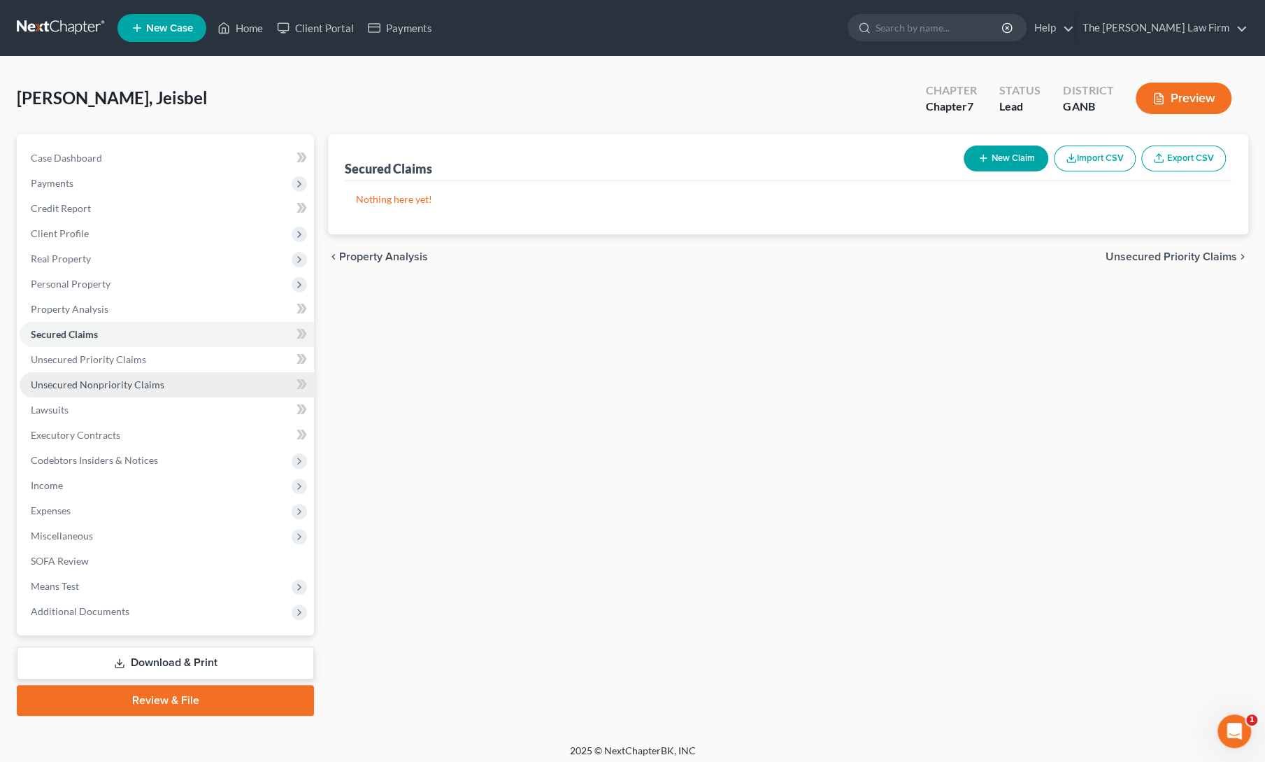
click at [62, 387] on span "Unsecured Nonpriority Claims" at bounding box center [98, 384] width 134 height 12
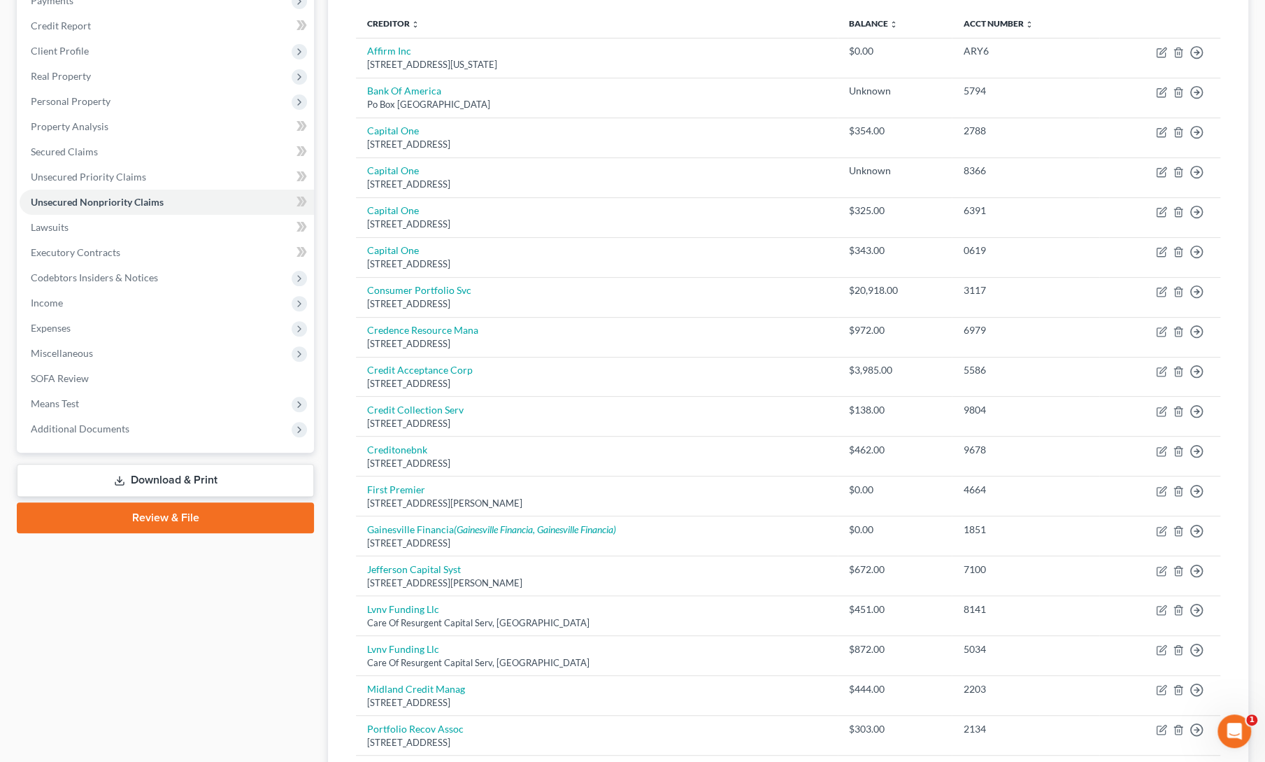
scroll to position [175, 0]
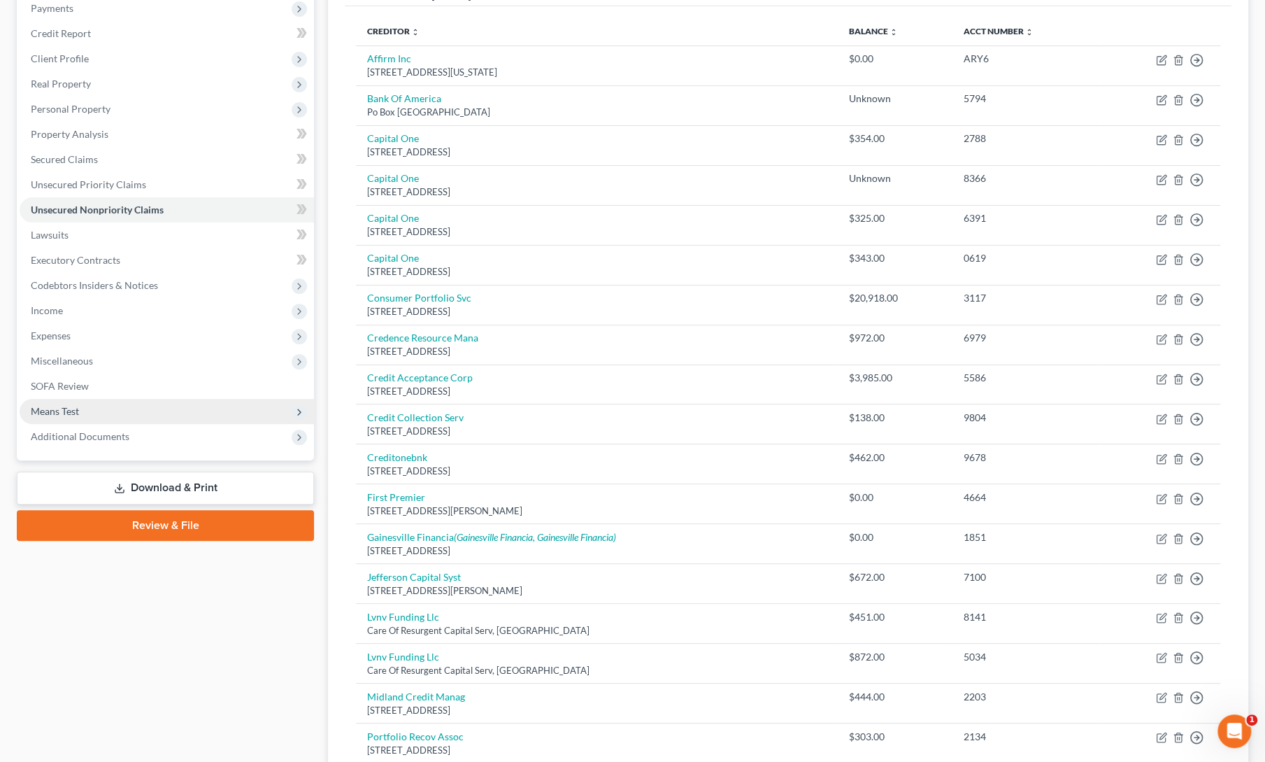
click at [73, 411] on span "Means Test" at bounding box center [55, 411] width 48 height 12
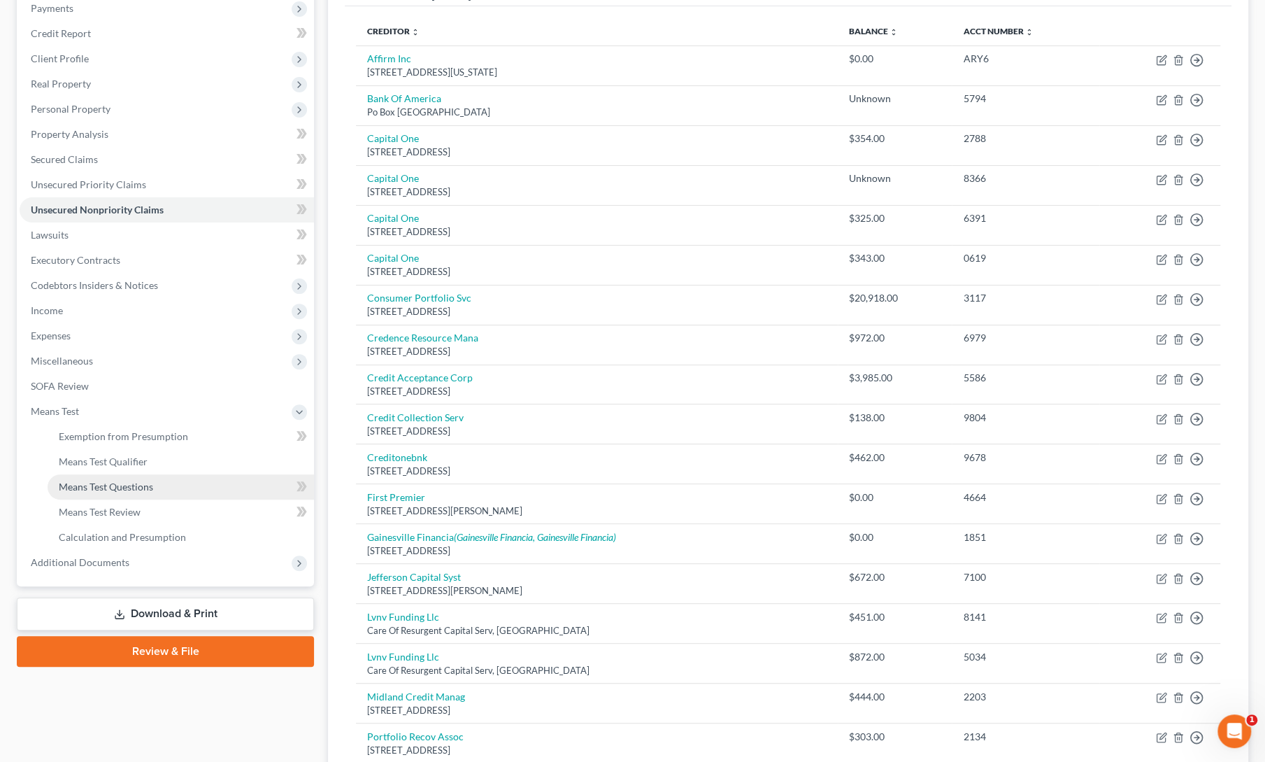
click at [93, 481] on span "Means Test Questions" at bounding box center [106, 486] width 94 height 12
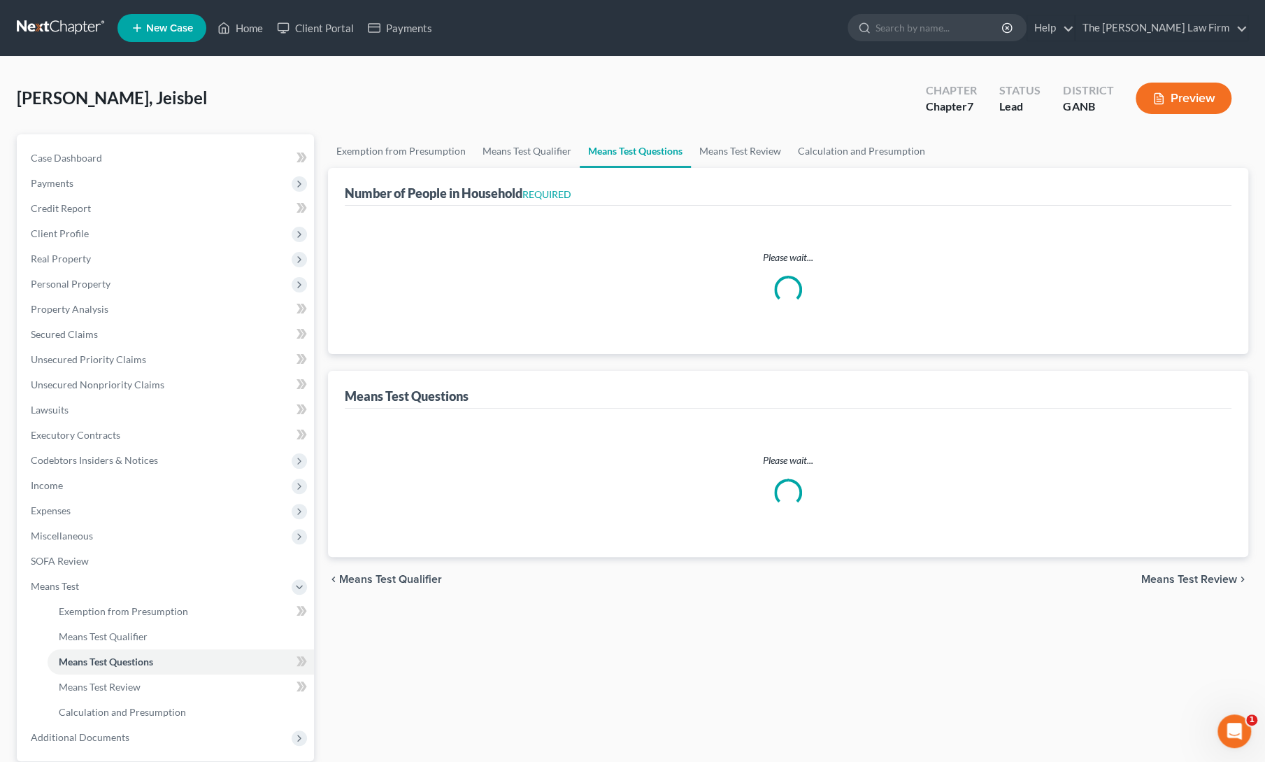
select select "0"
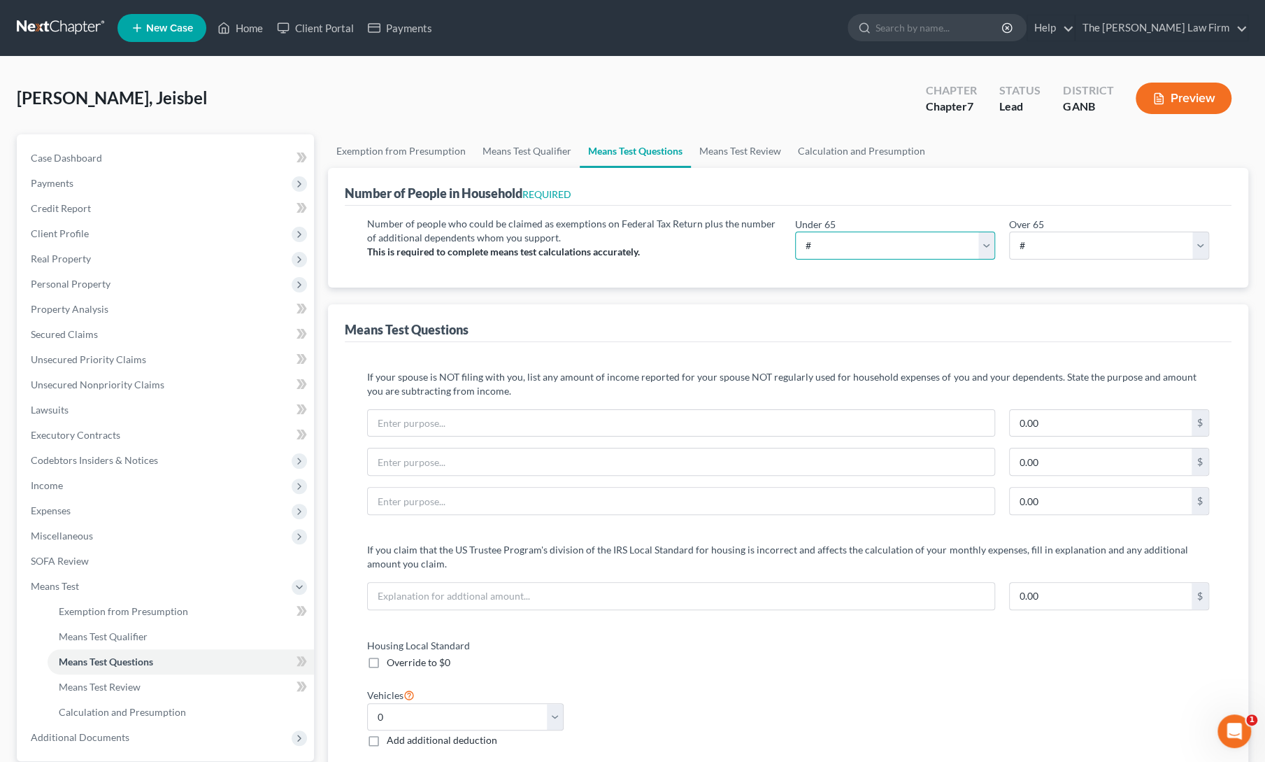
click at [869, 251] on select "# 0 1 2 3 4 5 6 7 8 9 10" at bounding box center [895, 246] width 200 height 28
select select "1"
click at [795, 232] on select "# 0 1 2 3 4 5 6 7 8 9 10" at bounding box center [895, 246] width 200 height 28
click at [1039, 244] on select "# 0 1 2 3 4 5 6 7 8 9 10" at bounding box center [1109, 246] width 200 height 28
select select "0"
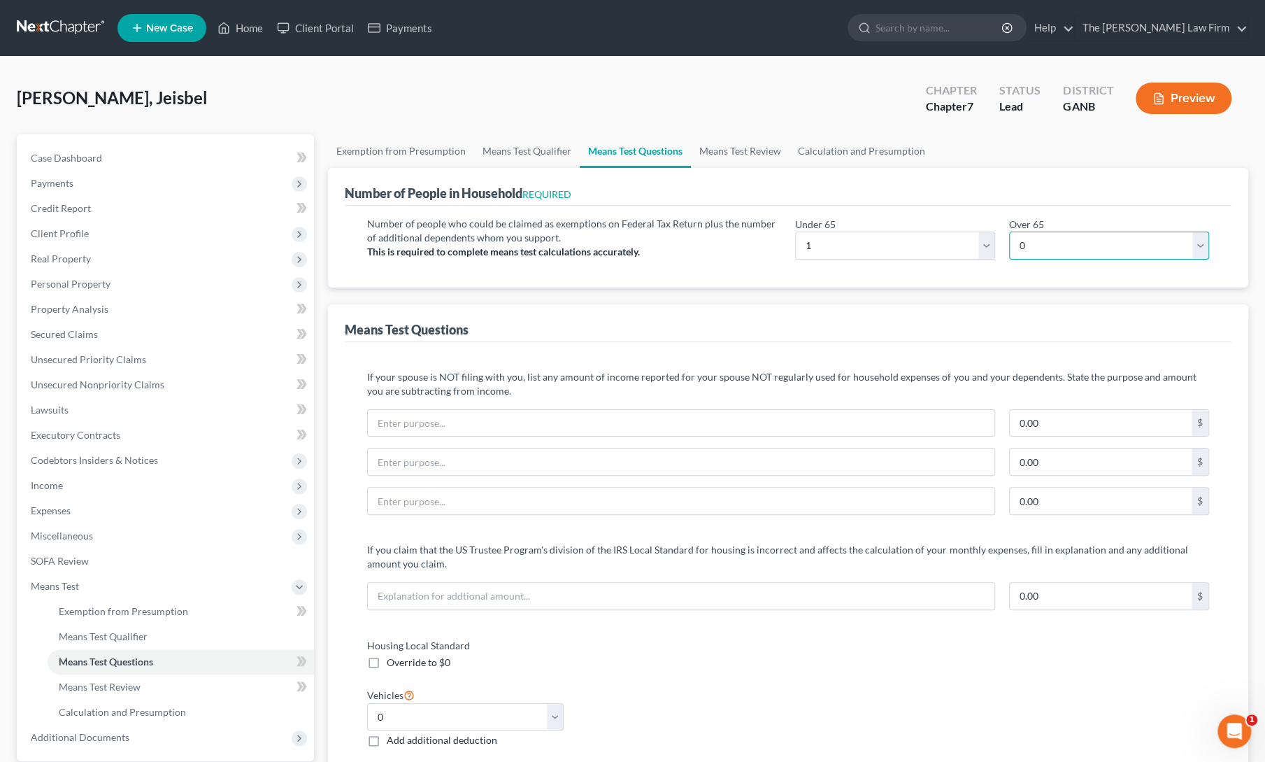
click at [1009, 232] on select "# 0 1 2 3 4 5 6 7 8 9 10" at bounding box center [1109, 246] width 200 height 28
click at [1062, 327] on div "Means Test Questions" at bounding box center [788, 323] width 887 height 38
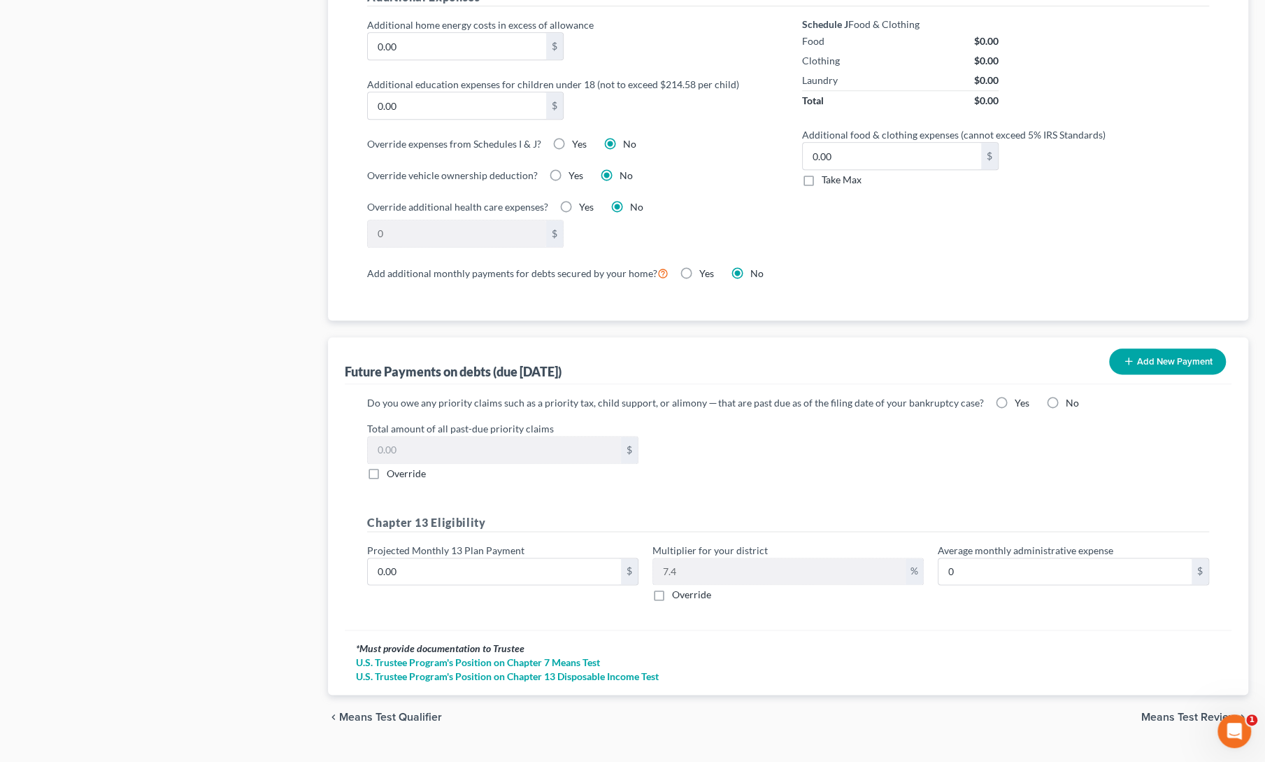
scroll to position [1091, 0]
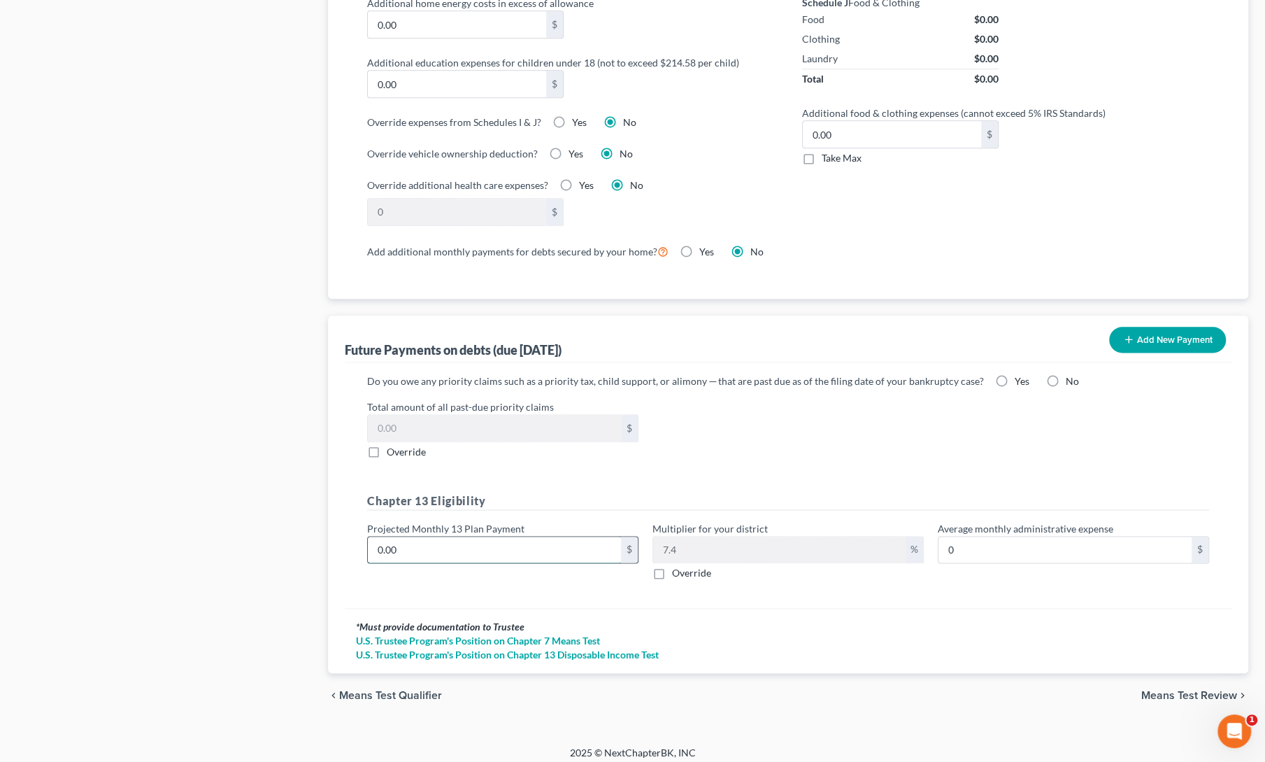
click at [450, 548] on input "0.00" at bounding box center [494, 549] width 253 height 27
type input "5"
type input "0.37"
type input "50"
type input "3.70"
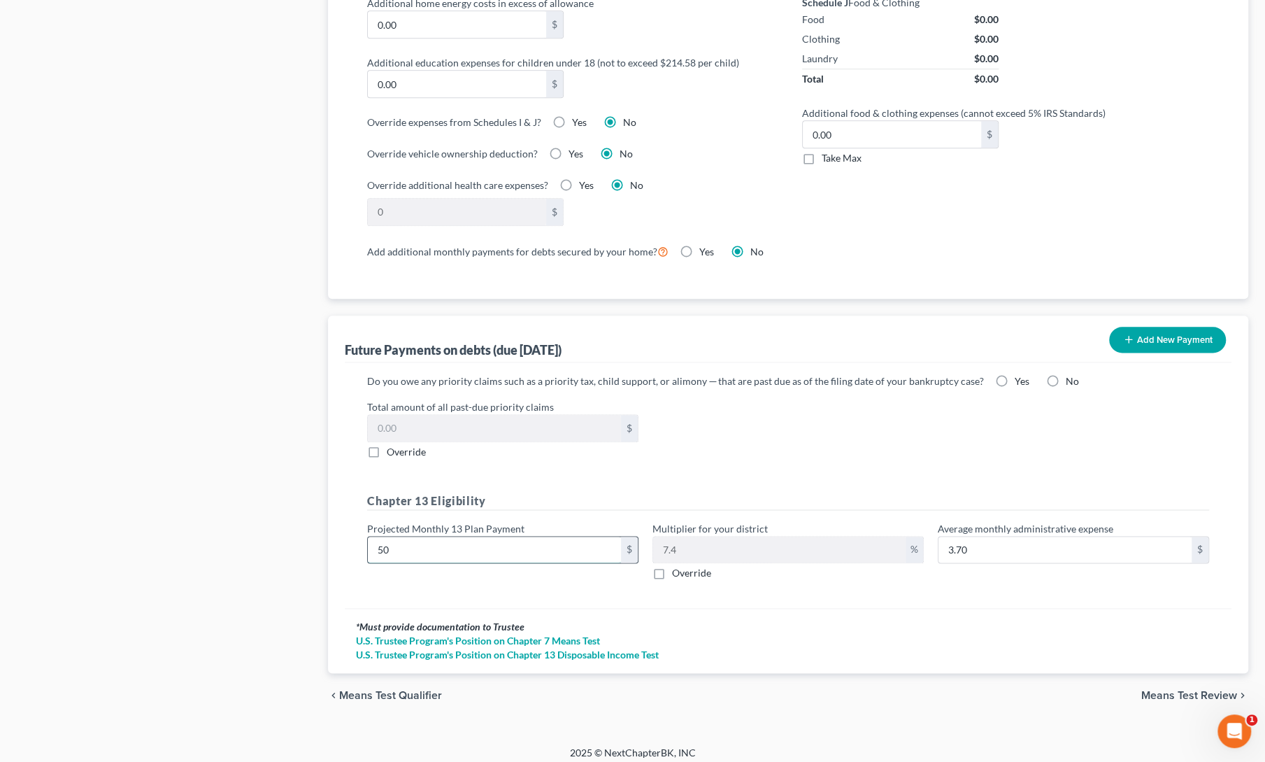
type input "500"
type input "37.00"
type input "500"
click at [481, 578] on div "Chapter 13 Eligibility Projected Monthly 13 Plan Payment 500 $ Multiplier for y…" at bounding box center [788, 541] width 856 height 99
click at [1160, 690] on span "Means Test Review" at bounding box center [1189, 695] width 96 height 11
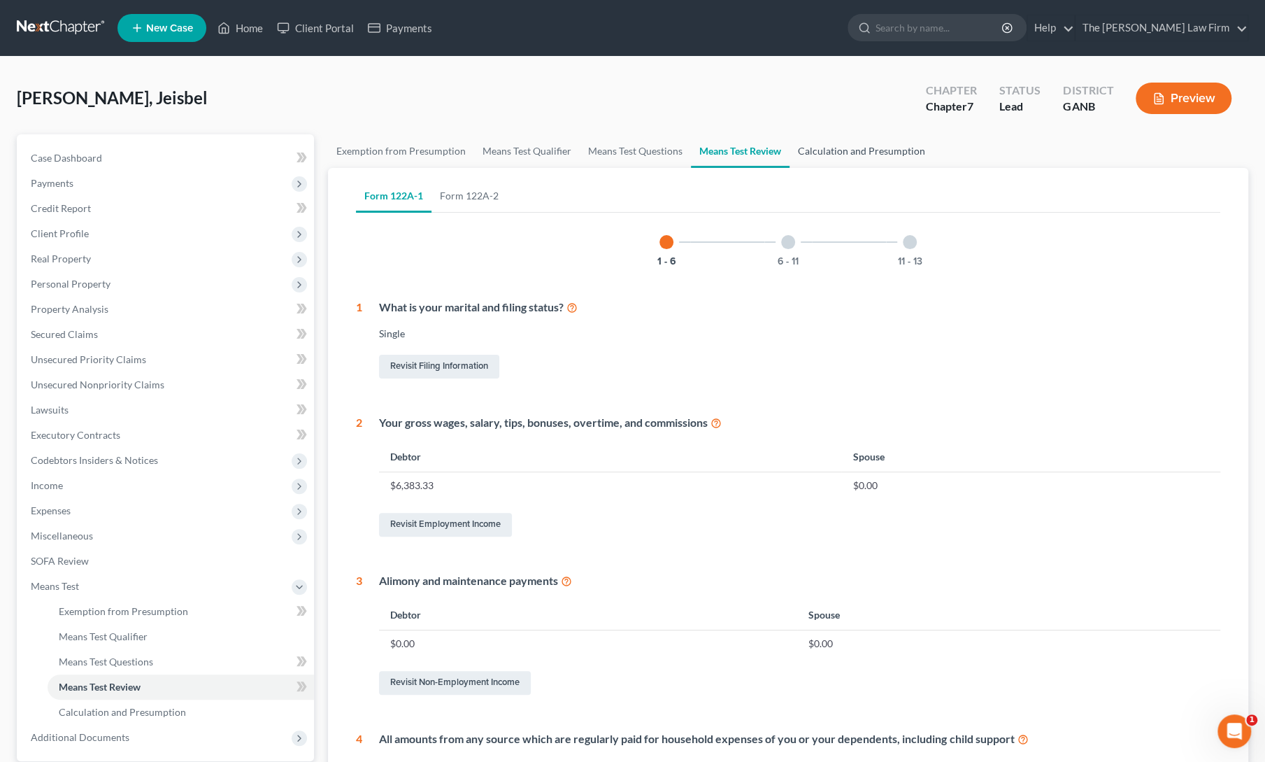
click at [840, 150] on link "Calculation and Presumption" at bounding box center [862, 151] width 144 height 34
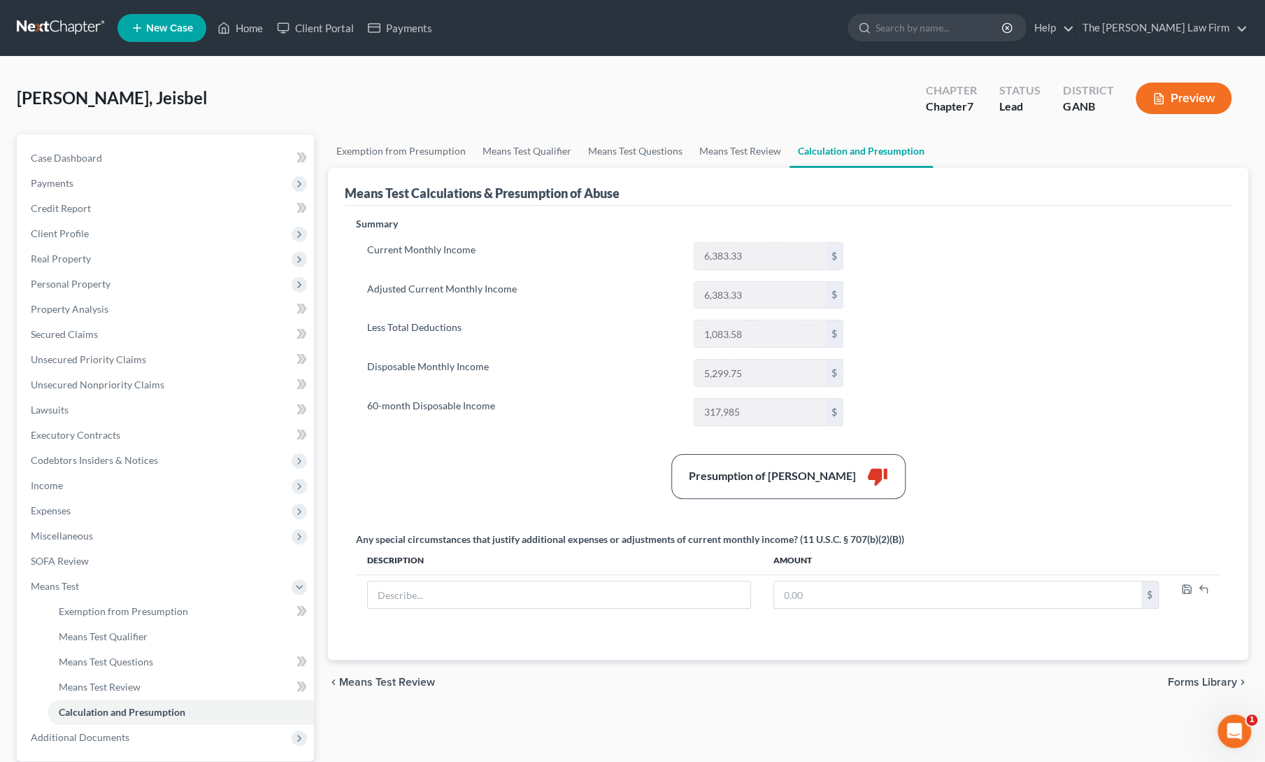
click at [564, 325] on label "Less Total Deductions" at bounding box center [523, 334] width 327 height 28
click at [603, 158] on link "Means Test Questions" at bounding box center [635, 151] width 111 height 34
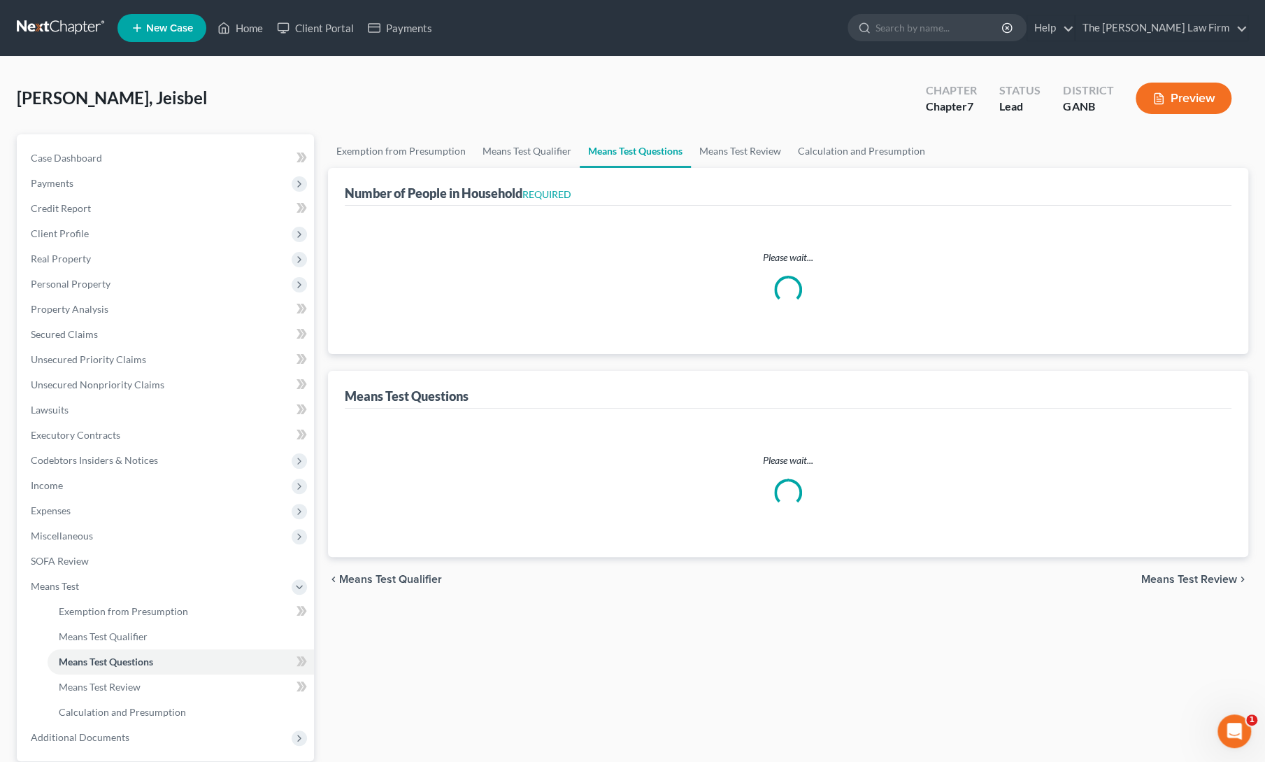
select select "1"
select select "0"
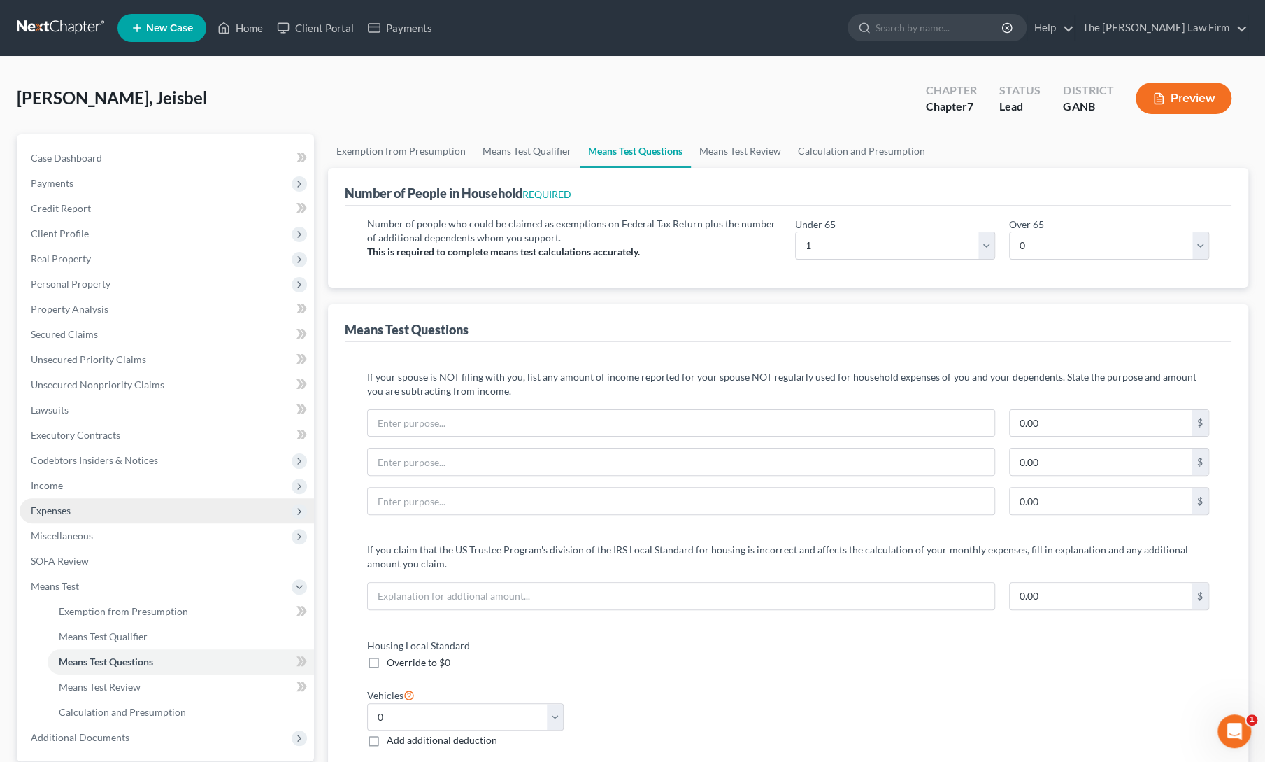
click at [70, 507] on span "Expenses" at bounding box center [51, 510] width 40 height 12
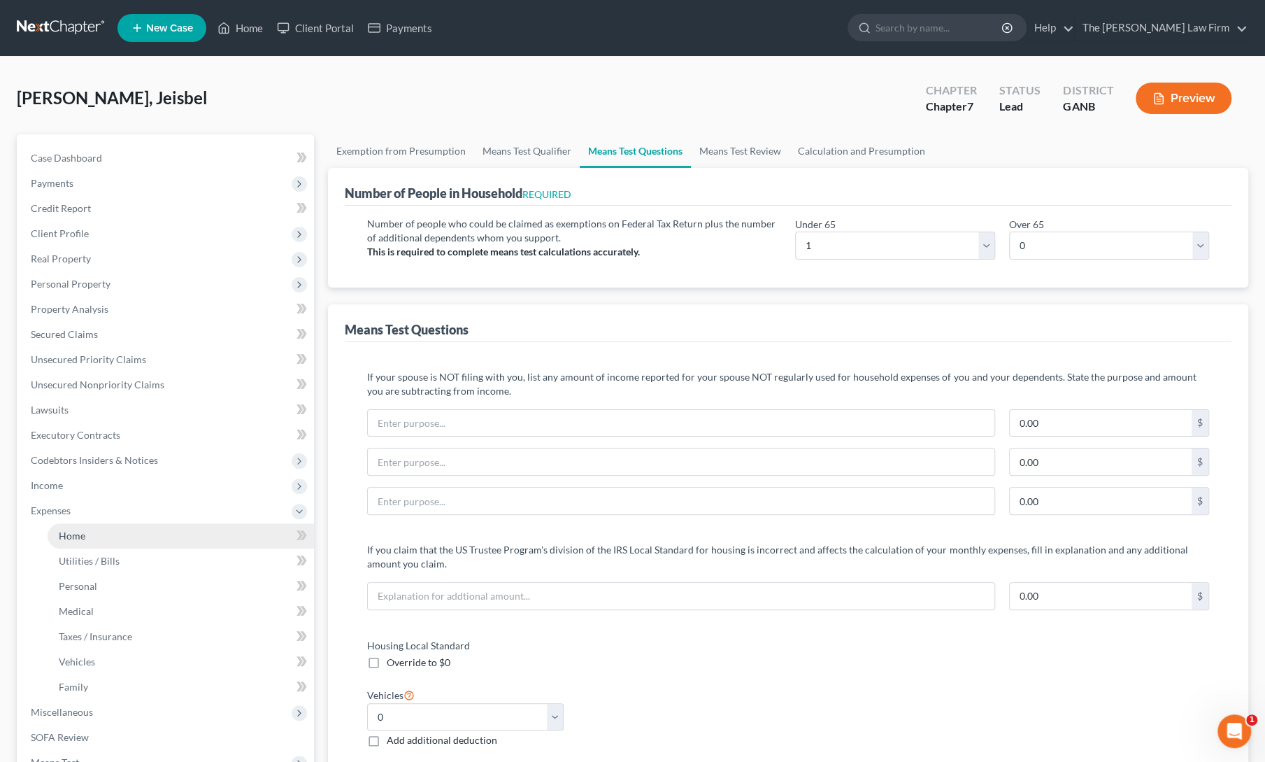
click at [65, 539] on span "Home" at bounding box center [72, 535] width 27 height 12
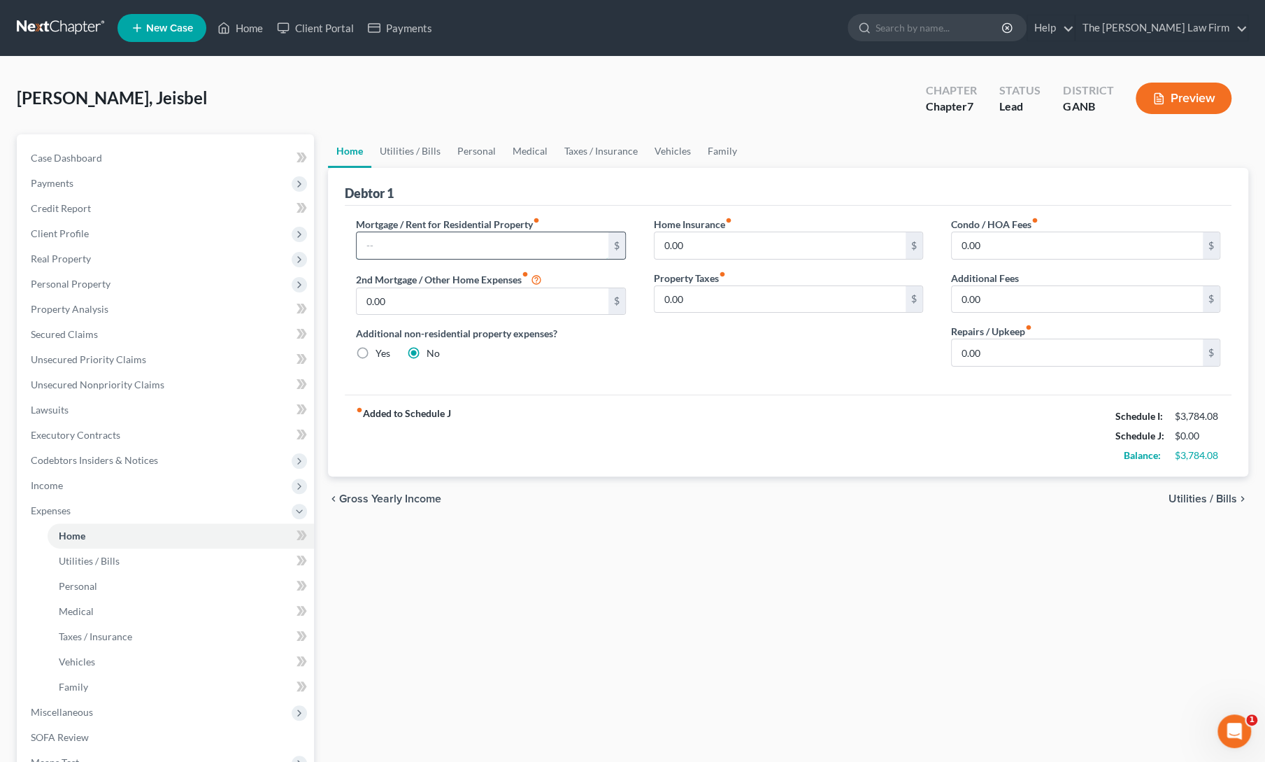
click at [446, 244] on input "text" at bounding box center [482, 245] width 251 height 27
click at [611, 423] on div "fiber_manual_record Added to Schedule J Schedule I: $3,784.08 Schedule J: $1,00…" at bounding box center [788, 435] width 887 height 82
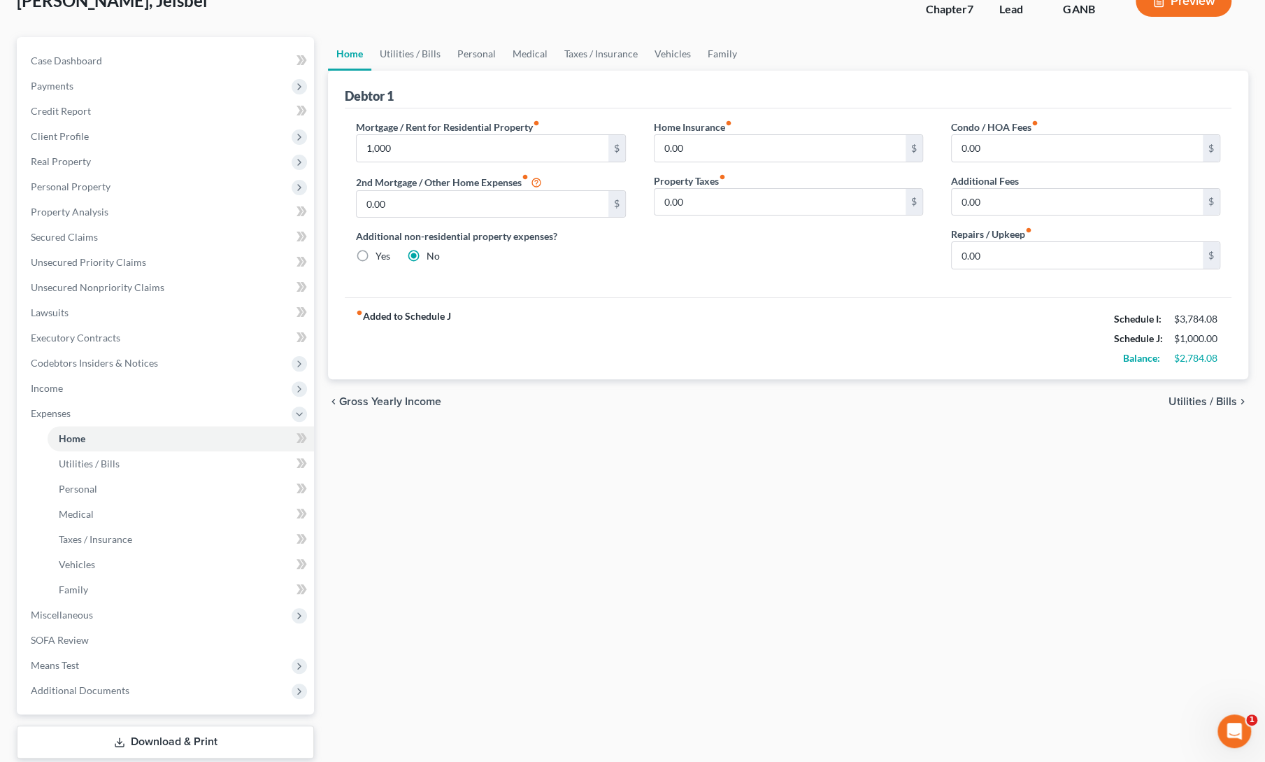
scroll to position [181, 0]
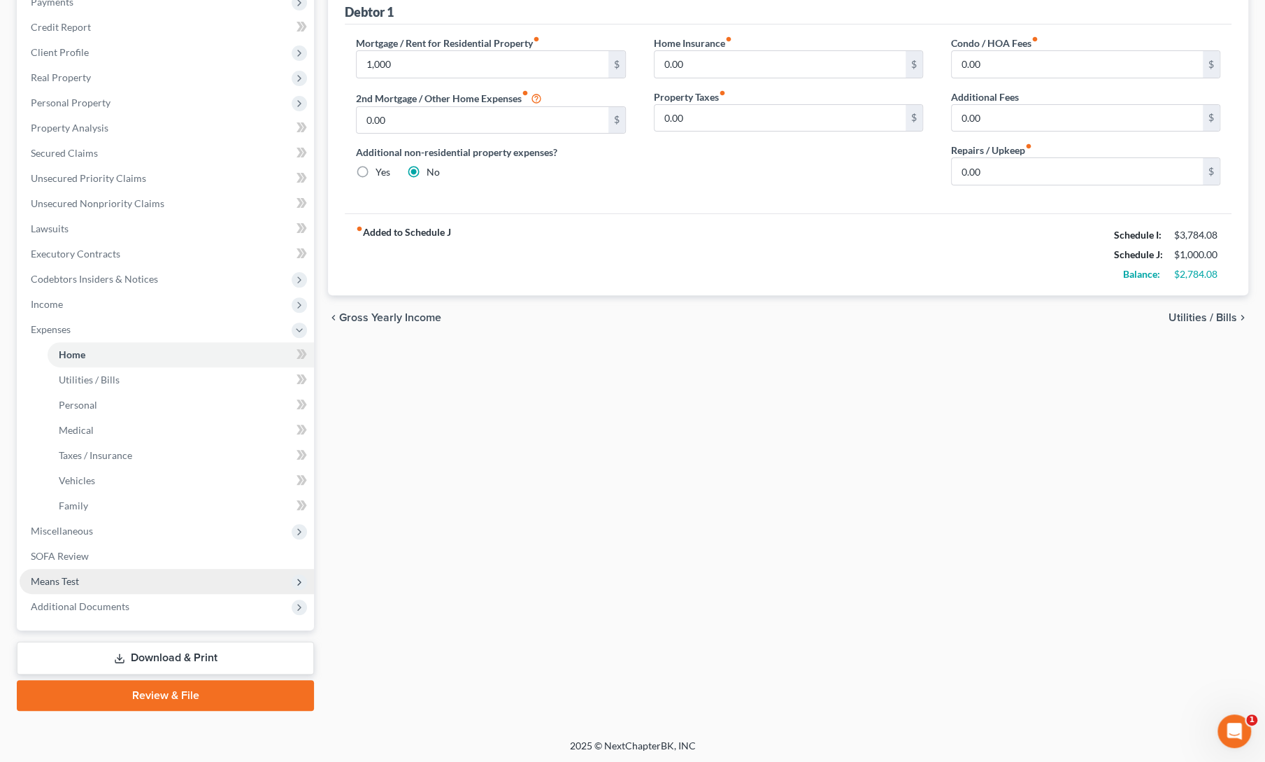
click at [63, 577] on span "Means Test" at bounding box center [55, 581] width 48 height 12
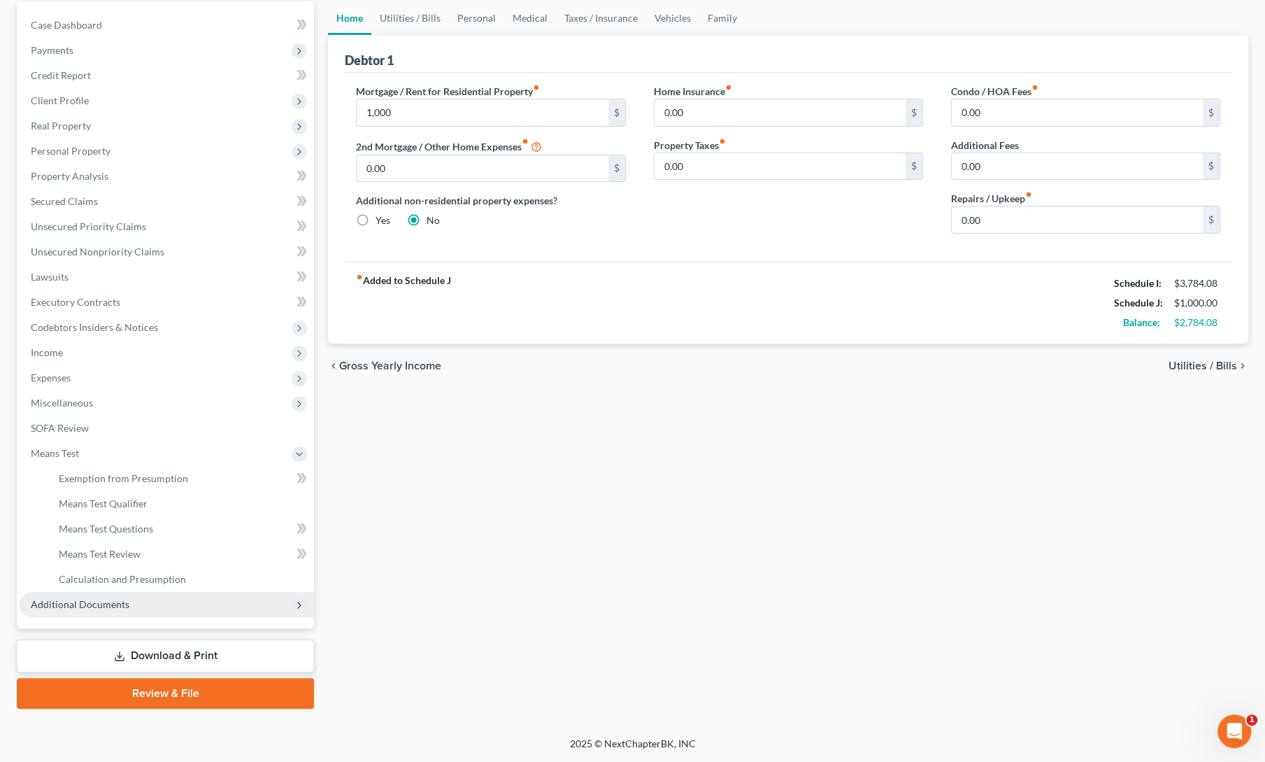
scroll to position [131, 0]
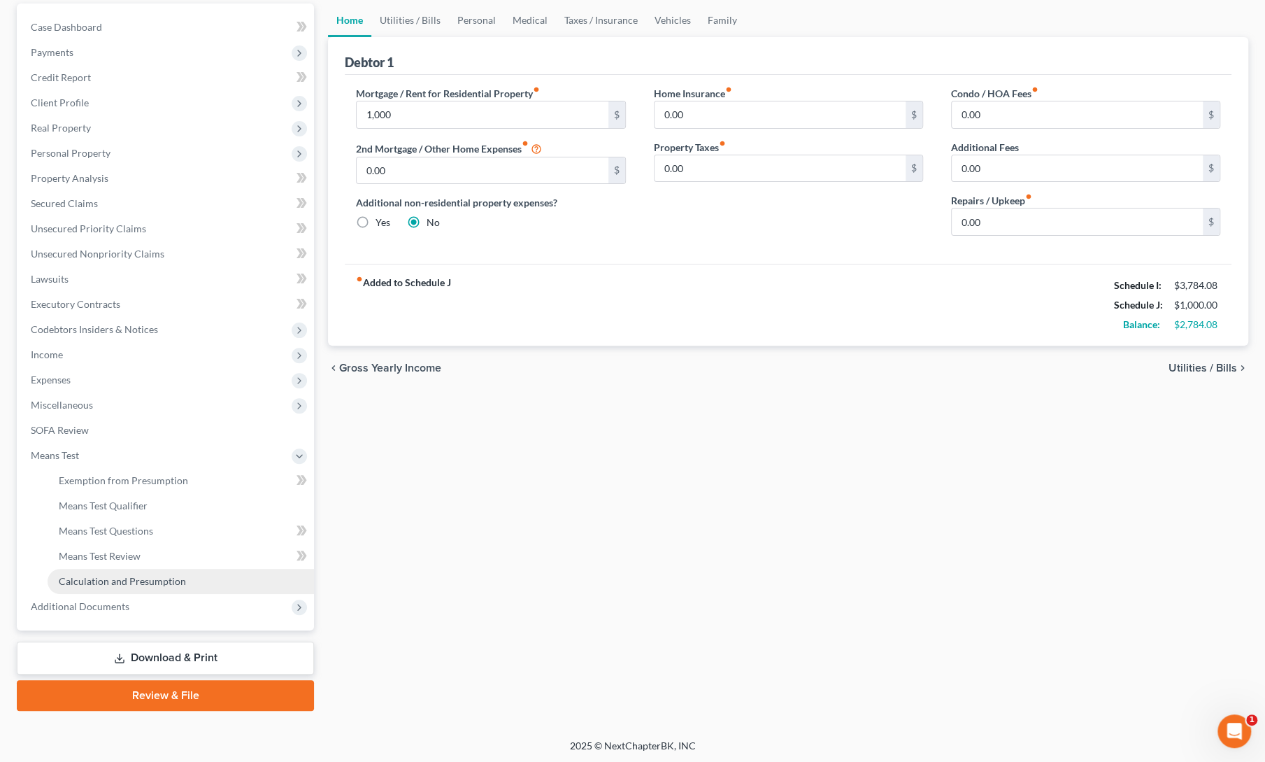
click at [106, 583] on span "Calculation and Presumption" at bounding box center [122, 581] width 127 height 12
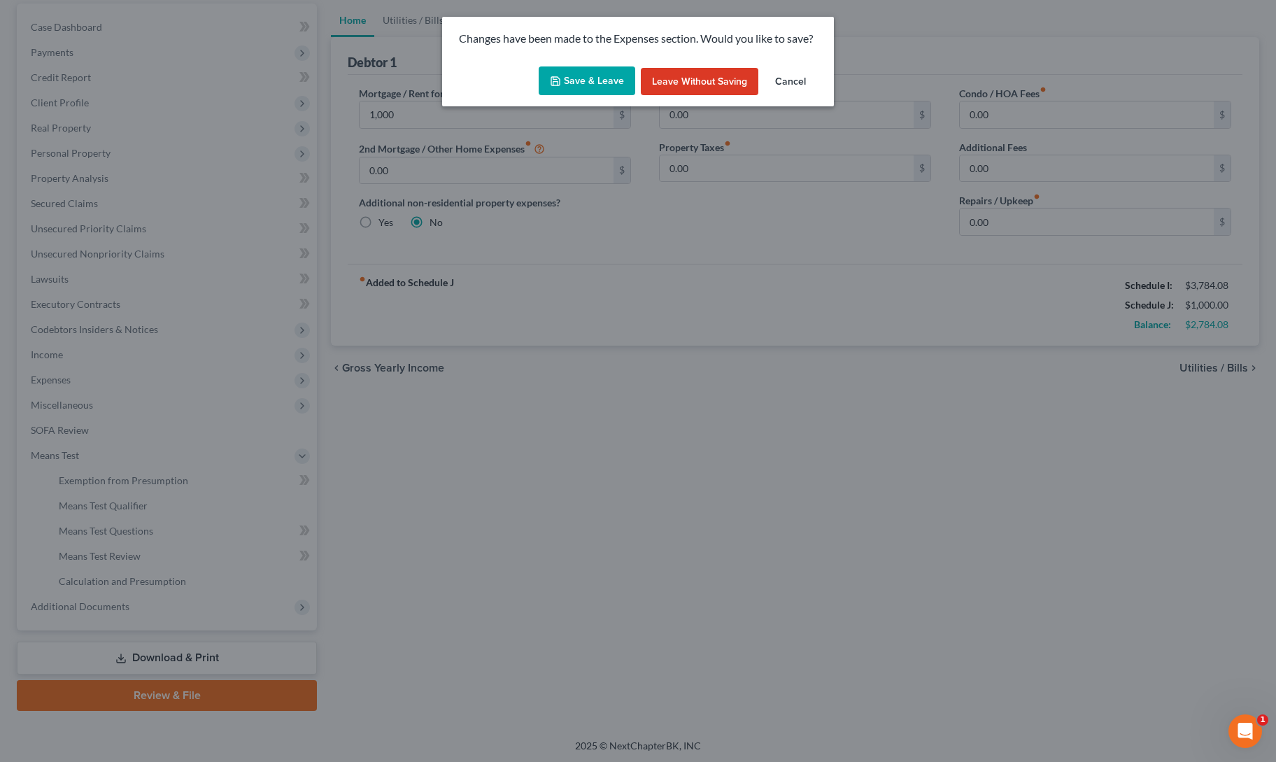
click at [584, 71] on button "Save & Leave" at bounding box center [587, 80] width 97 height 29
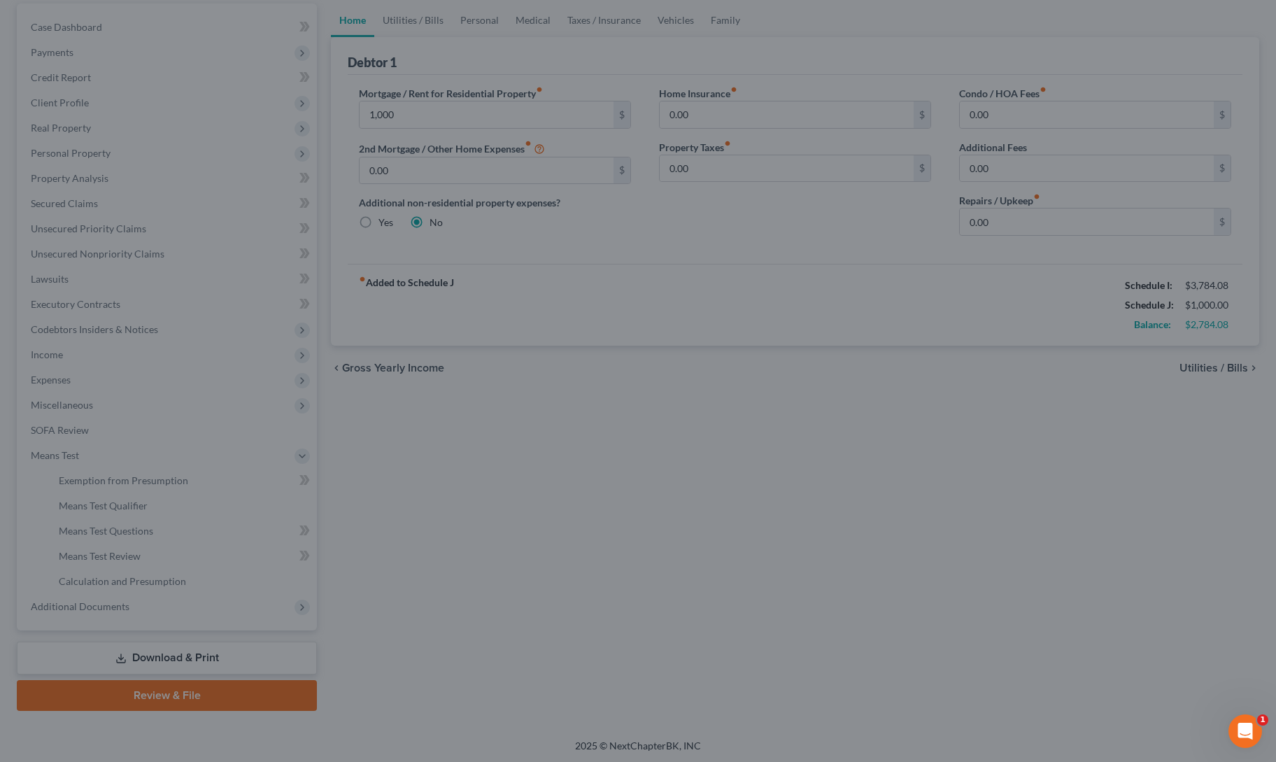
type input "1,000.00"
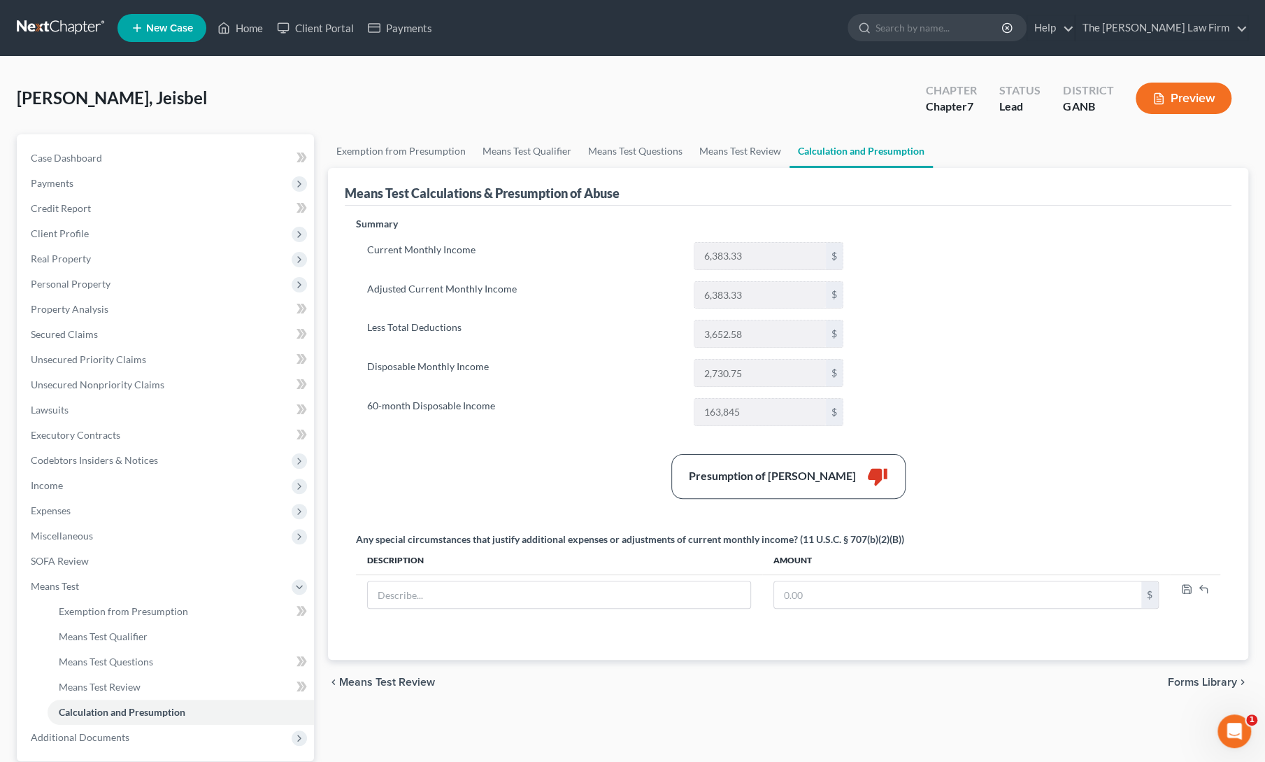
click at [643, 371] on label "Disposable Monthly Income" at bounding box center [523, 373] width 327 height 28
